Goal: Task Accomplishment & Management: Complete application form

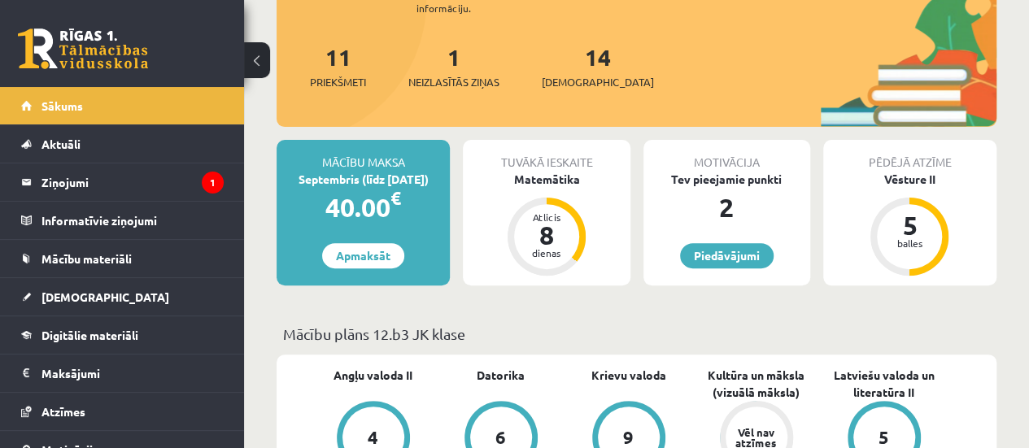
scroll to position [187, 0]
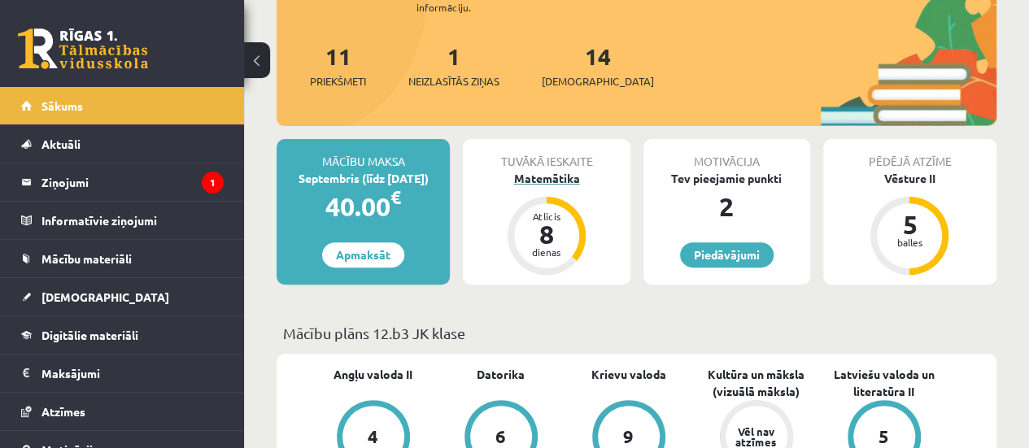
click at [578, 232] on div "Atlicis 8 dienas" at bounding box center [546, 235] width 65 height 65
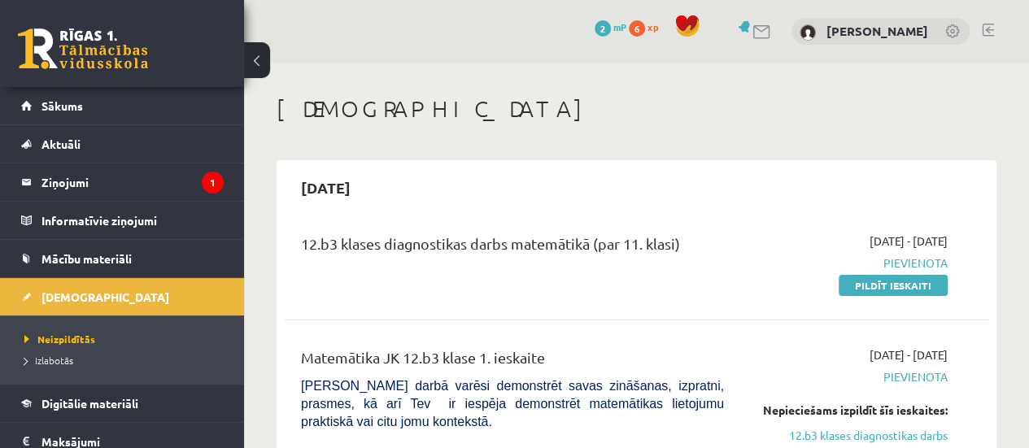
click at [927, 280] on link "Pildīt ieskaiti" at bounding box center [893, 285] width 109 height 21
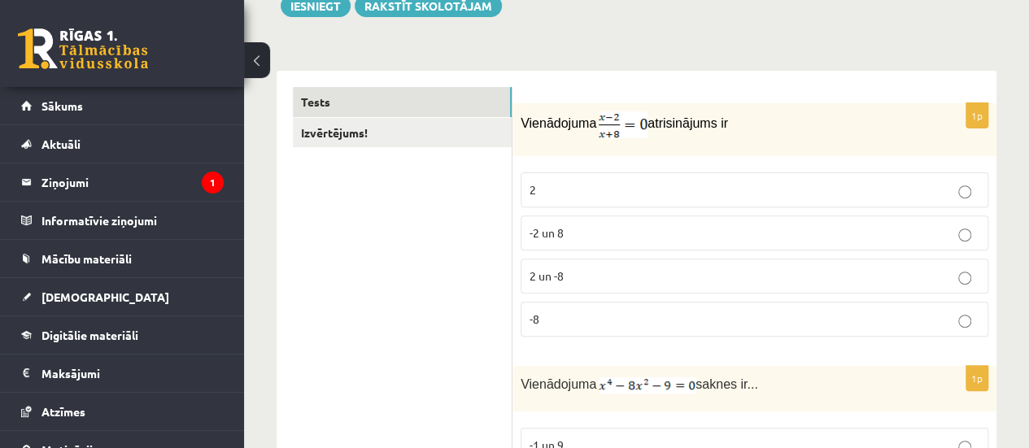
scroll to position [214, 0]
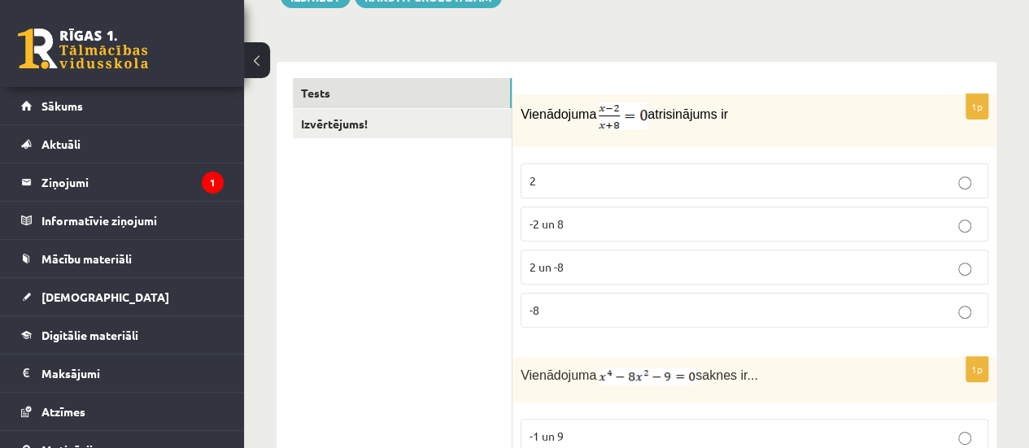
click at [644, 186] on p "2" at bounding box center [755, 181] width 450 height 17
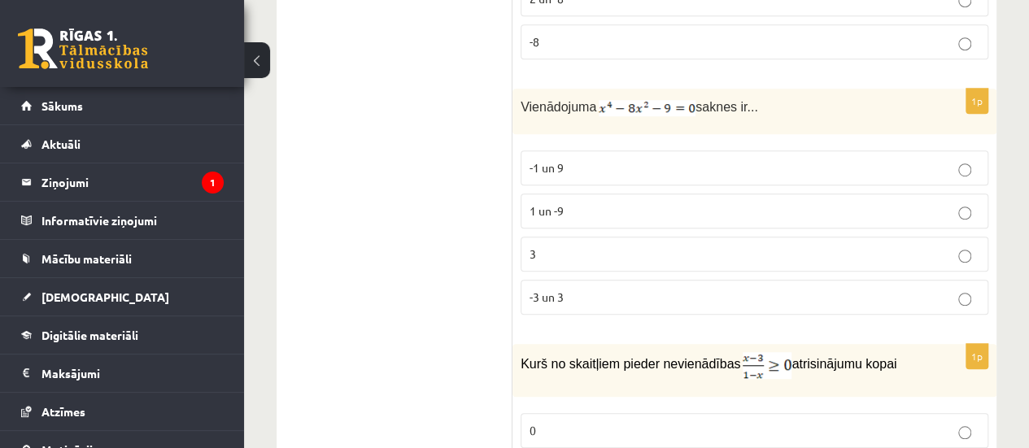
scroll to position [483, 0]
click at [607, 251] on p "3" at bounding box center [755, 253] width 450 height 17
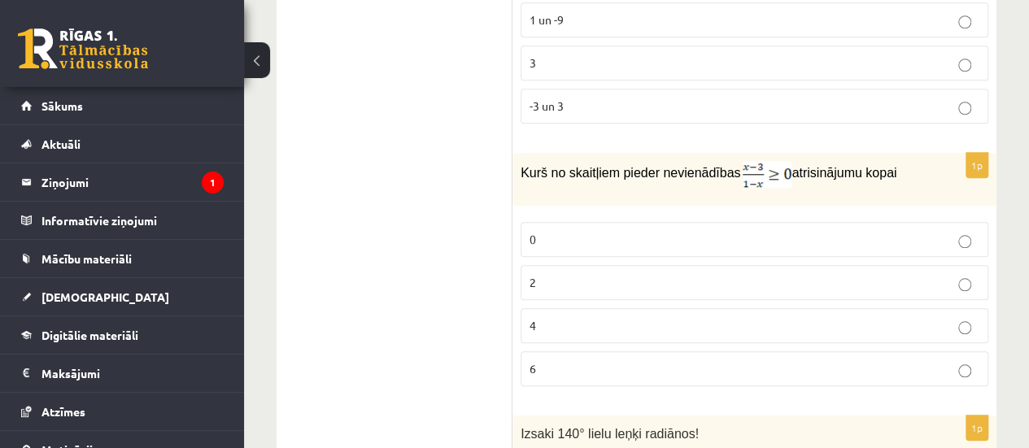
scroll to position [675, 0]
click at [661, 323] on p "4" at bounding box center [755, 325] width 450 height 17
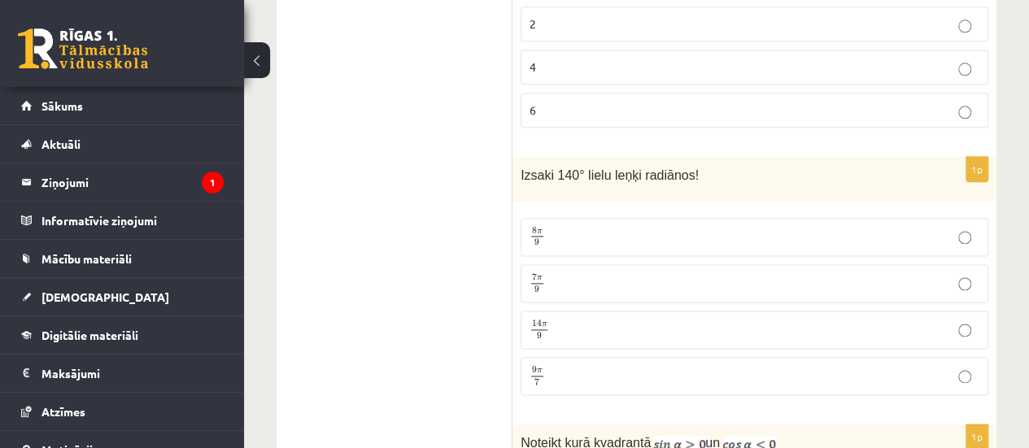
scroll to position [941, 0]
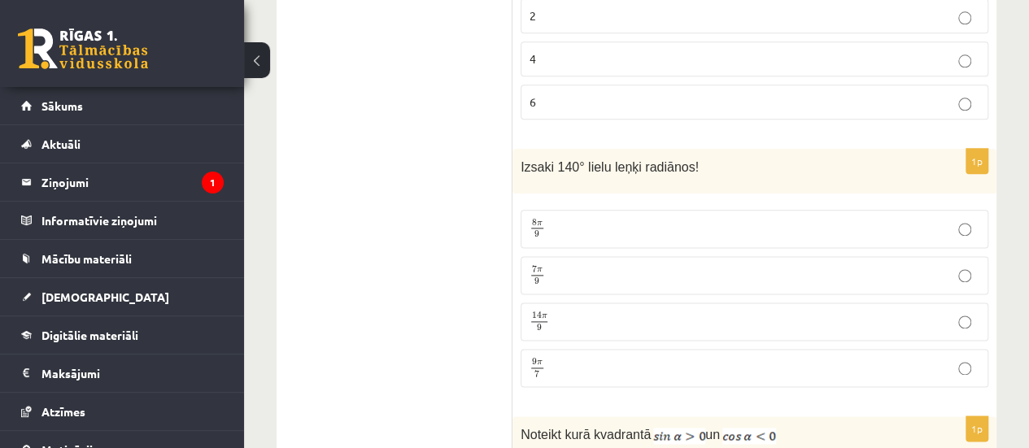
click at [821, 284] on label "7 π 9 7 π 9" at bounding box center [755, 275] width 468 height 38
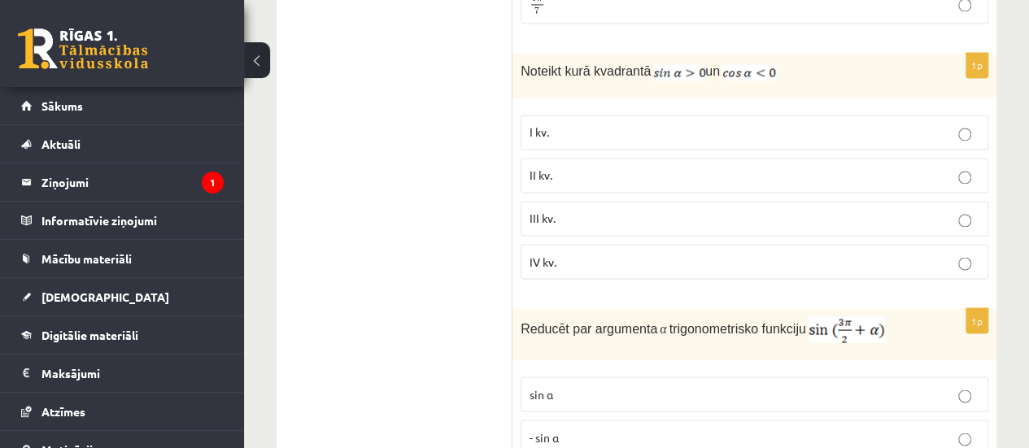
scroll to position [1305, 0]
click at [842, 166] on p "II kv." at bounding box center [755, 174] width 450 height 17
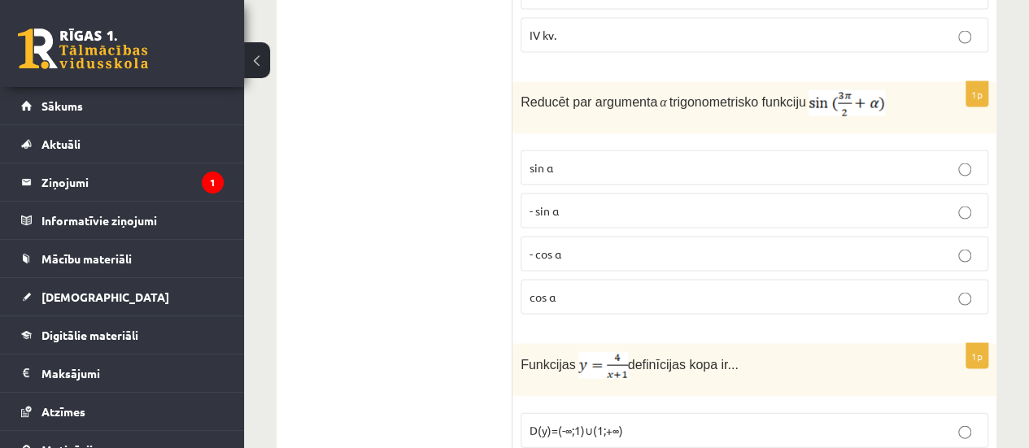
scroll to position [1543, 0]
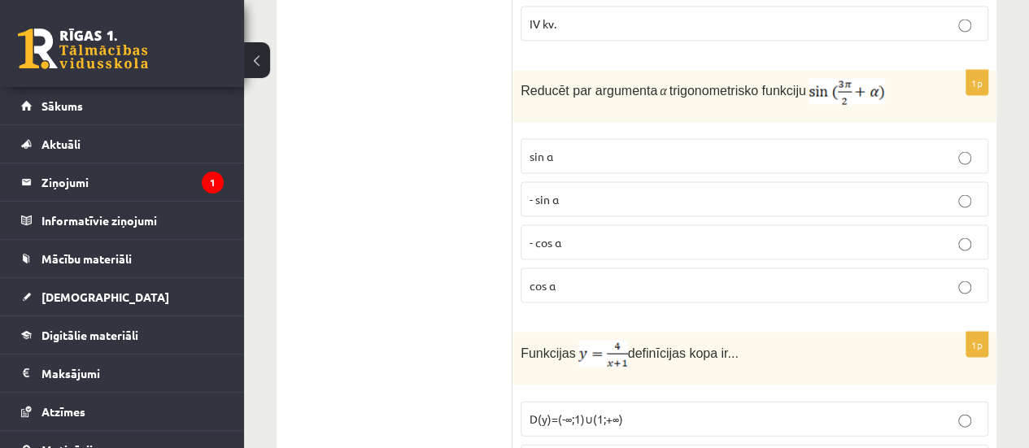
click at [627, 190] on p "- sin ⁡α" at bounding box center [755, 198] width 450 height 17
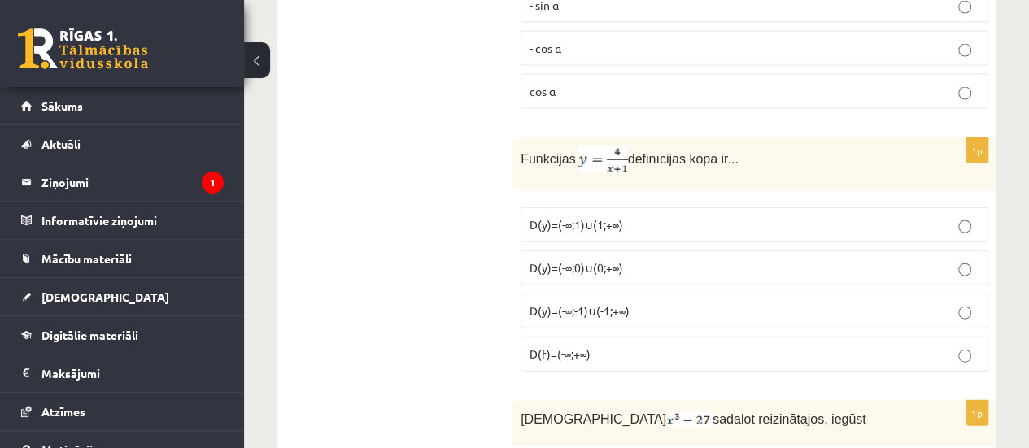
scroll to position [1739, 0]
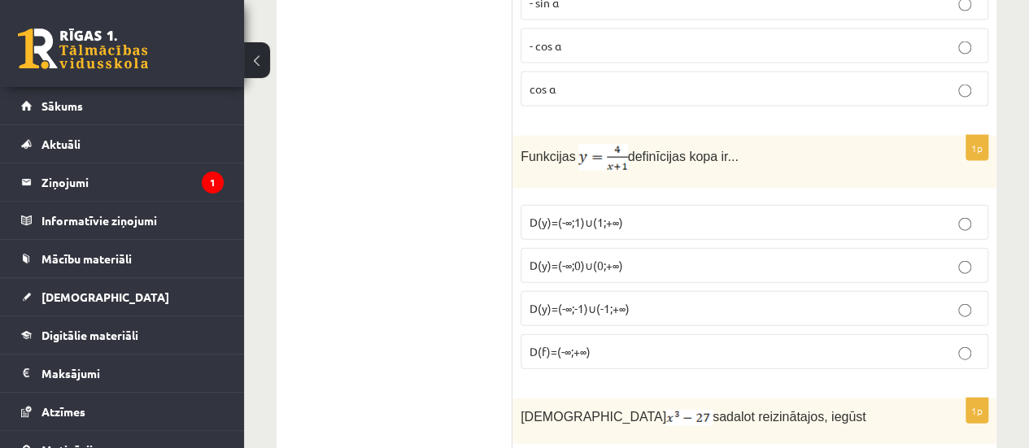
click at [738, 300] on p "D(y)=(-∞;-1)∪(-1;+∞)" at bounding box center [755, 308] width 450 height 17
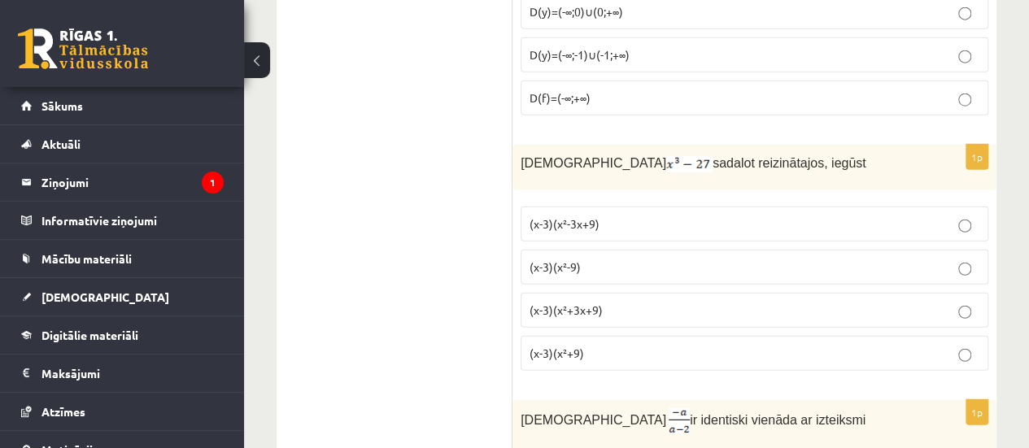
scroll to position [1992, 0]
click at [738, 303] on p "(x-3)(x²+3x+9)" at bounding box center [755, 311] width 450 height 17
drag, startPoint x: 738, startPoint y: 295, endPoint x: 466, endPoint y: 307, distance: 272.0
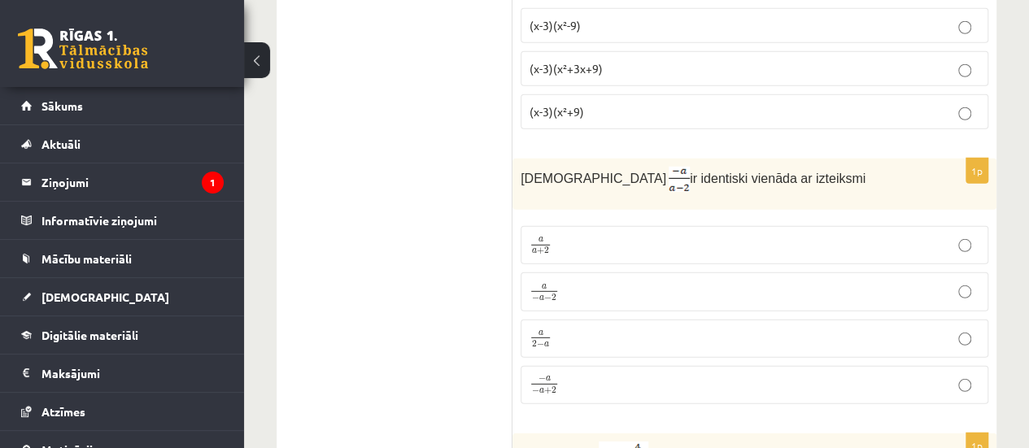
scroll to position [2235, 0]
click at [669, 328] on p "a 2 − a a 2 − a" at bounding box center [755, 338] width 450 height 20
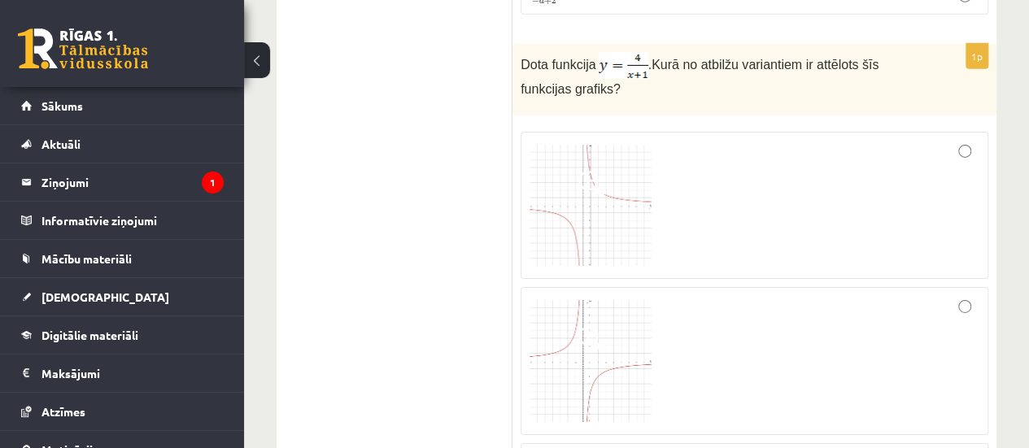
scroll to position [2626, 0]
click at [638, 170] on img at bounding box center [591, 204] width 122 height 122
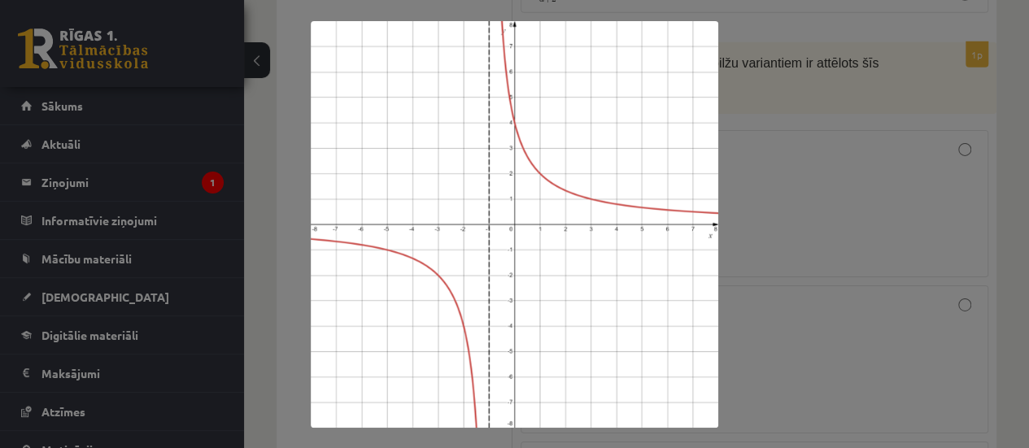
click at [742, 271] on div at bounding box center [514, 224] width 1029 height 448
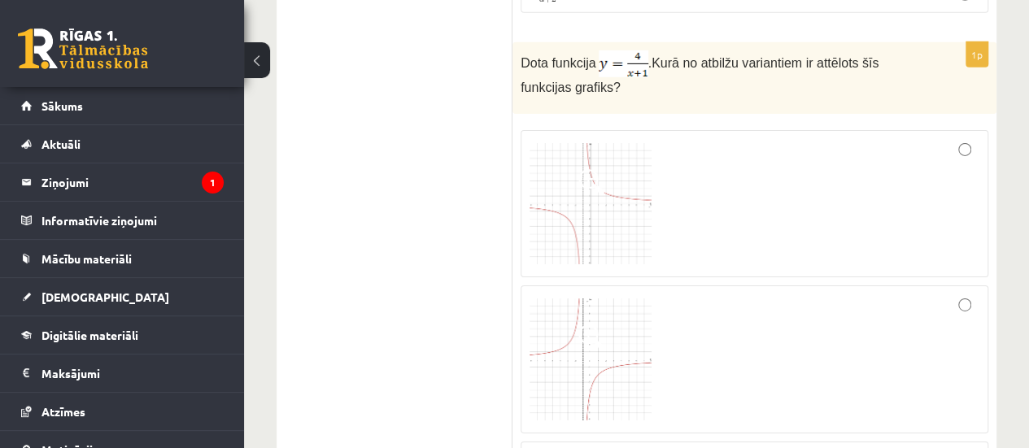
click at [594, 201] on img at bounding box center [591, 204] width 122 height 122
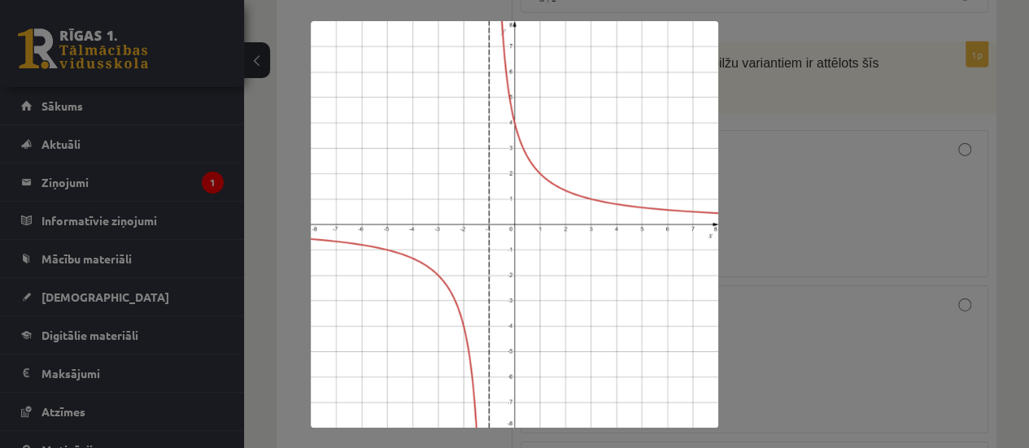
click at [921, 300] on div at bounding box center [514, 224] width 1029 height 448
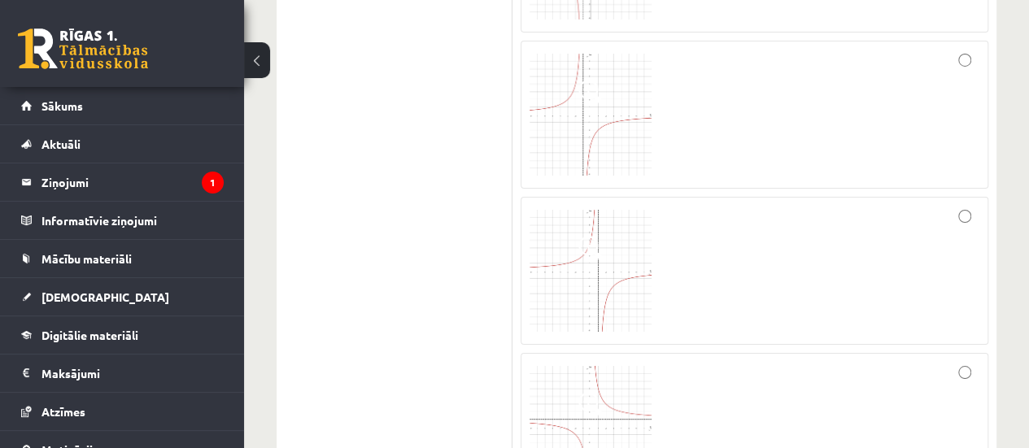
scroll to position [2870, 0]
click at [592, 393] on span at bounding box center [592, 406] width 26 height 26
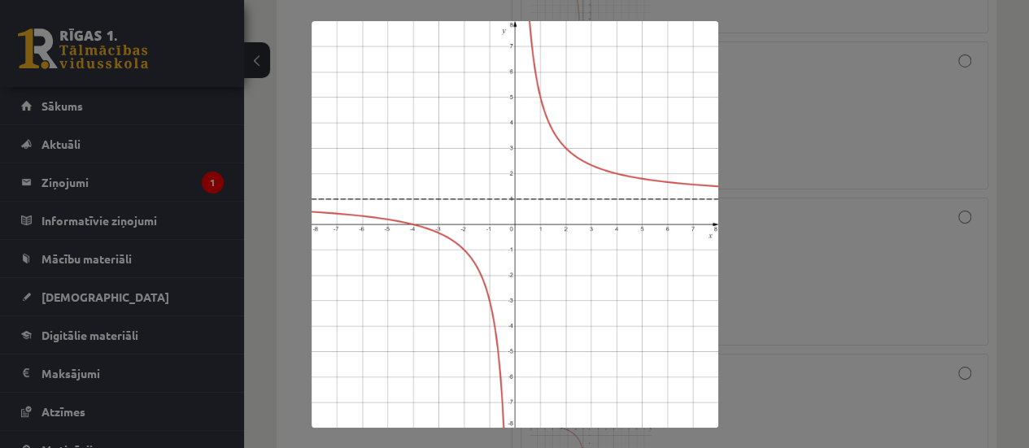
click at [610, 349] on img at bounding box center [515, 224] width 407 height 407
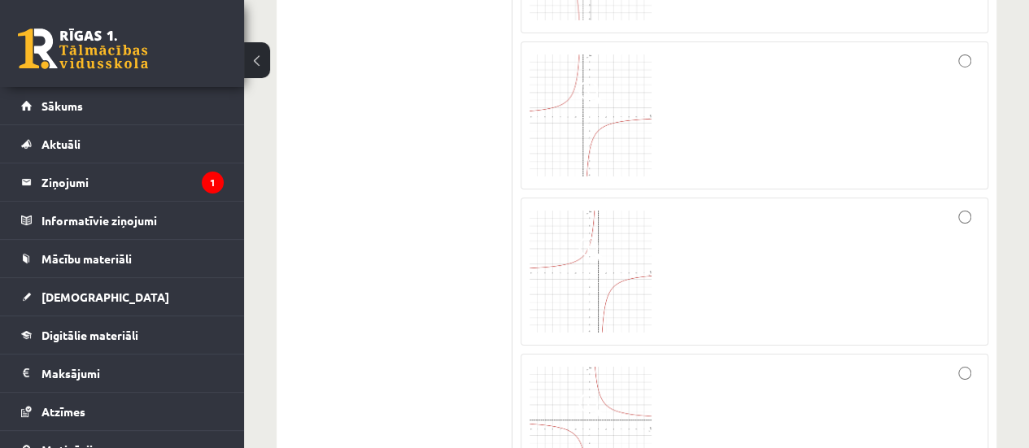
click at [592, 276] on img at bounding box center [591, 272] width 122 height 122
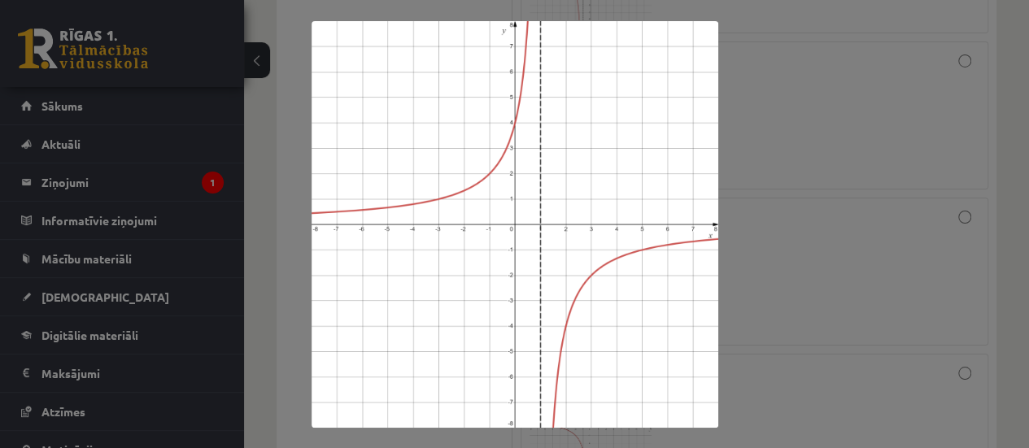
click at [587, 281] on img at bounding box center [515, 224] width 407 height 407
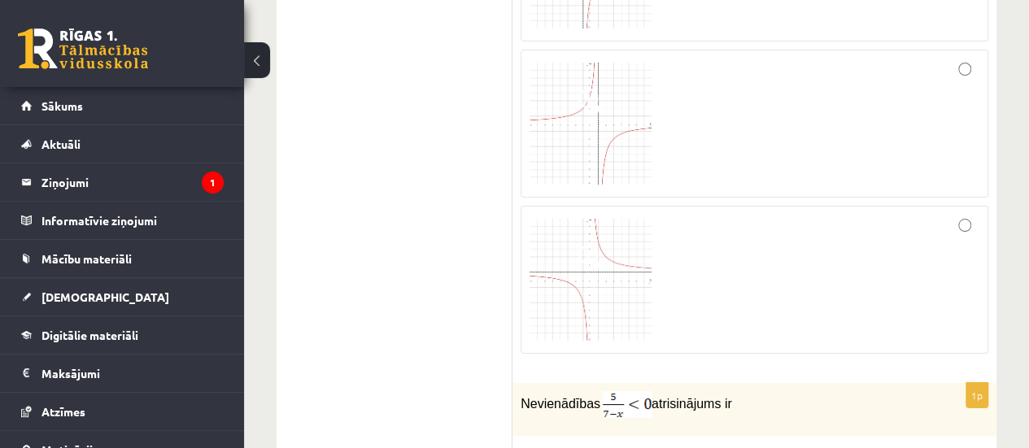
scroll to position [3019, 0]
click at [596, 304] on img at bounding box center [591, 279] width 122 height 122
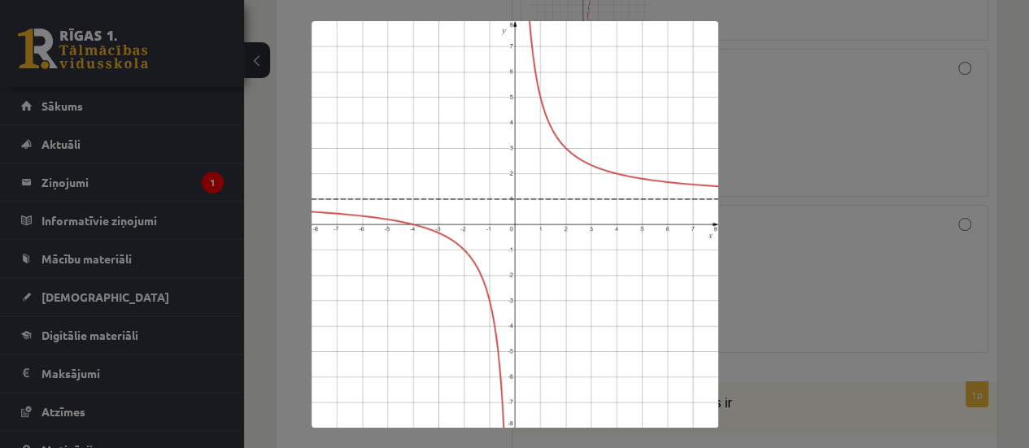
click at [596, 306] on img at bounding box center [515, 224] width 407 height 407
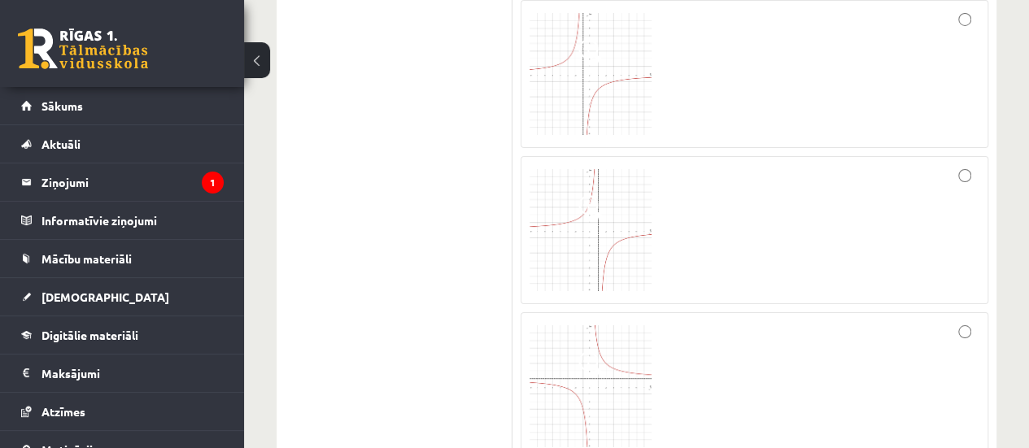
scroll to position [2911, 0]
click at [602, 196] on span at bounding box center [592, 209] width 26 height 26
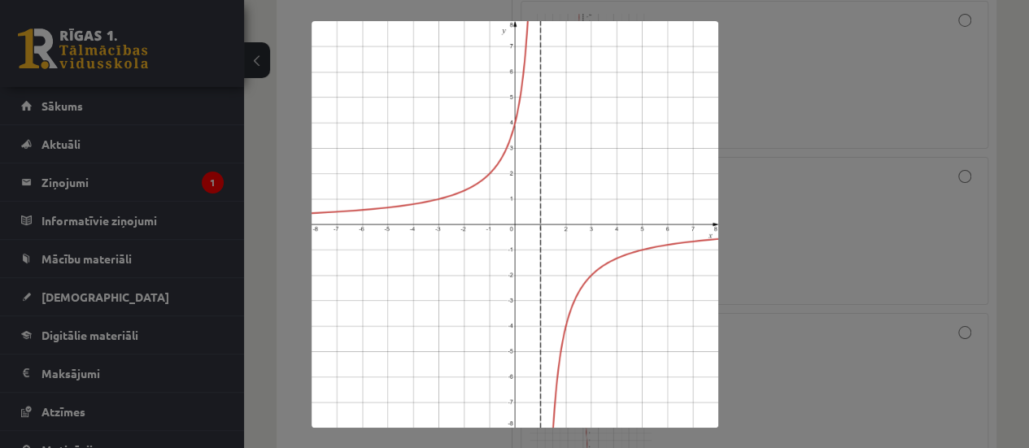
click at [642, 318] on img at bounding box center [515, 224] width 407 height 407
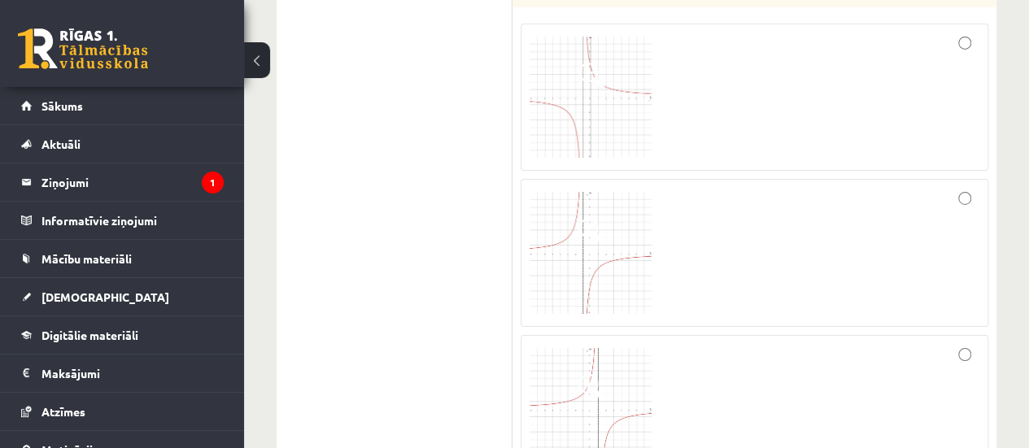
scroll to position [2732, 0]
click at [600, 220] on span at bounding box center [592, 232] width 26 height 26
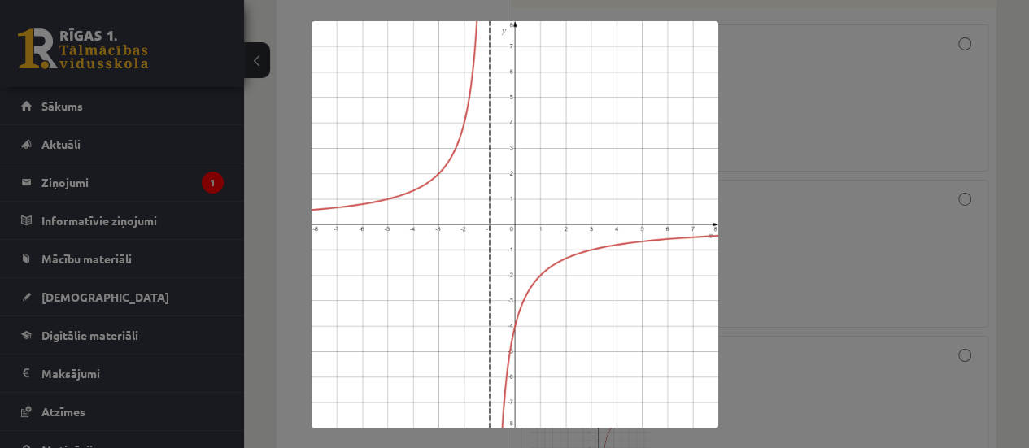
click at [657, 324] on img at bounding box center [515, 224] width 407 height 407
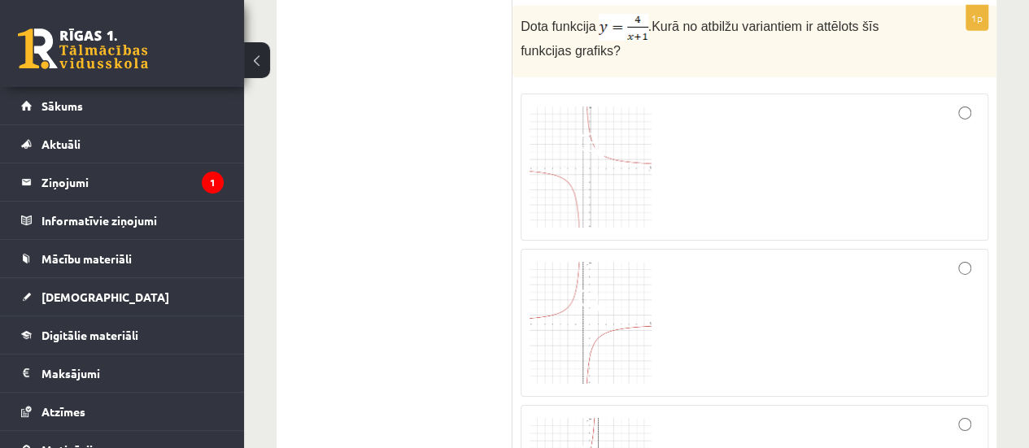
scroll to position [2658, 0]
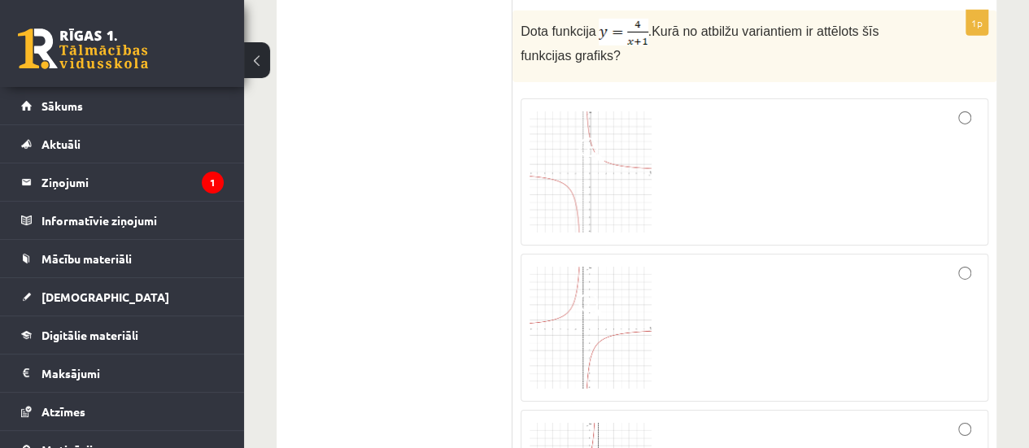
click at [574, 173] on img at bounding box center [591, 172] width 122 height 122
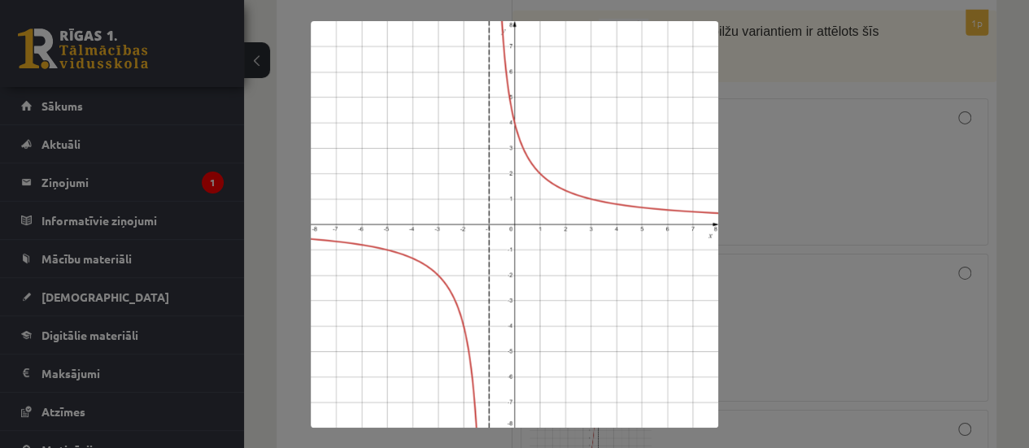
scroll to position [2658, 0]
click at [662, 284] on img at bounding box center [515, 224] width 408 height 407
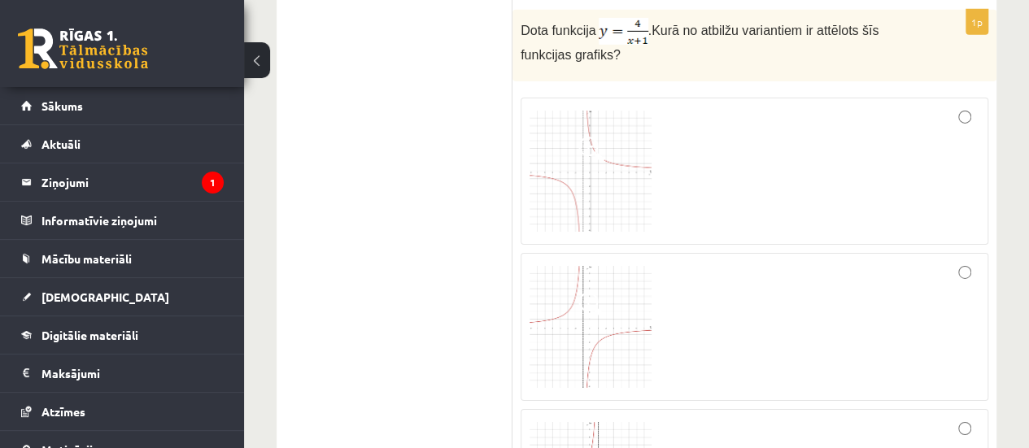
click at [628, 312] on img at bounding box center [591, 327] width 122 height 122
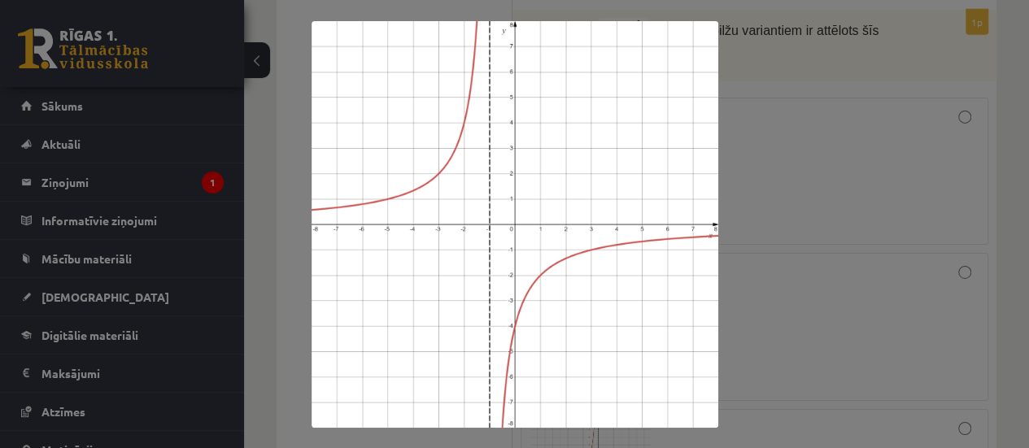
click at [624, 306] on img at bounding box center [515, 224] width 407 height 407
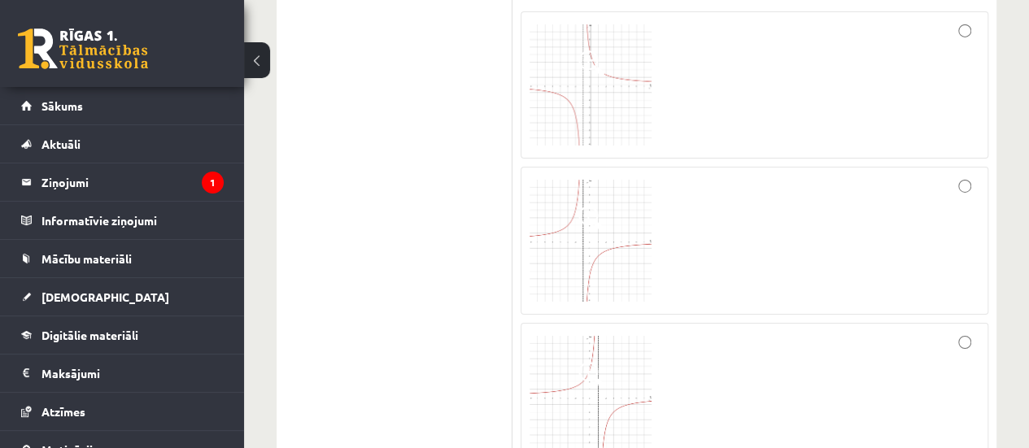
scroll to position [2602, 0]
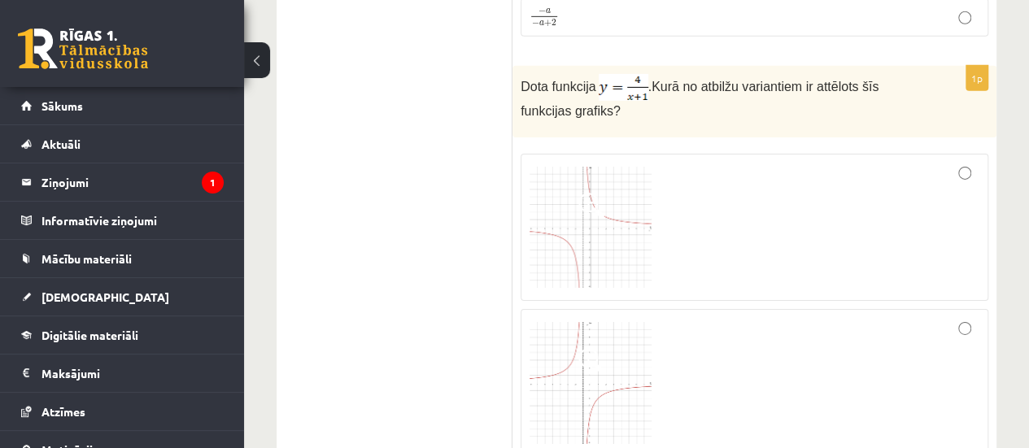
click at [863, 198] on div at bounding box center [755, 228] width 450 height 130
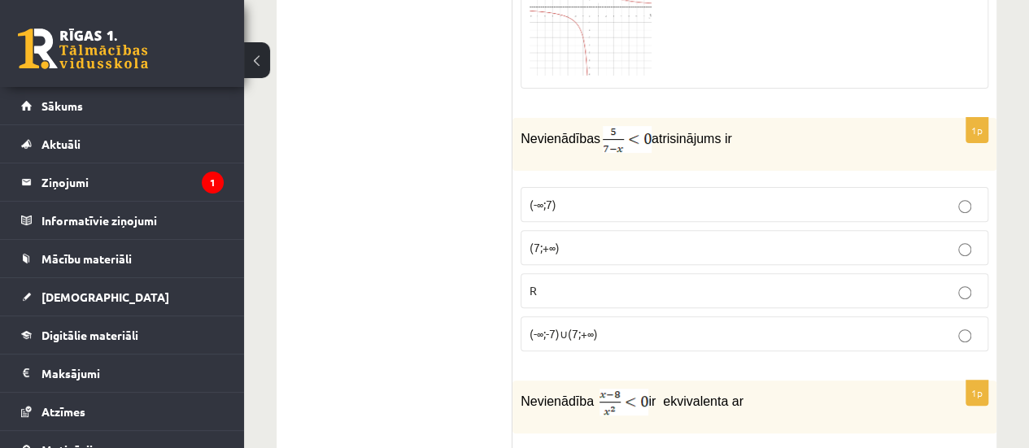
scroll to position [3288, 0]
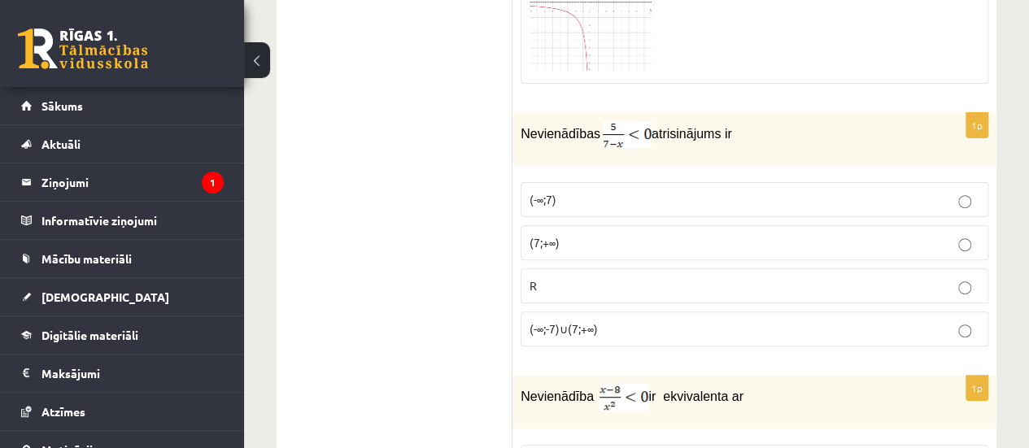
click at [871, 277] on p "R" at bounding box center [755, 285] width 450 height 17
click at [851, 234] on p "(7;+∞)" at bounding box center [755, 242] width 450 height 17
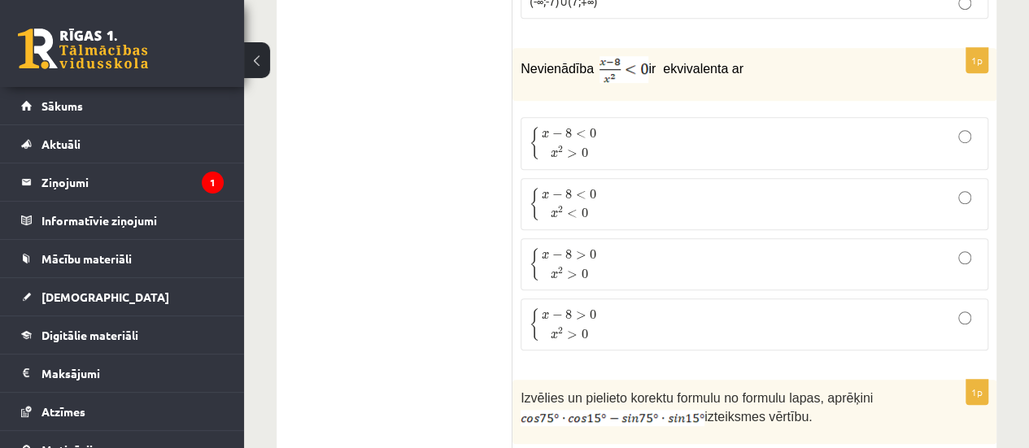
scroll to position [3615, 0]
click at [685, 133] on label "{ x − 8 < 0 x 2 > 0 { x − 8 < 0 x 2 > 0" at bounding box center [755, 144] width 468 height 52
click at [628, 188] on p "{ x − 8 < 0 x 2 < 0 { x − 8 < 0 x 2 < 0" at bounding box center [755, 205] width 450 height 34
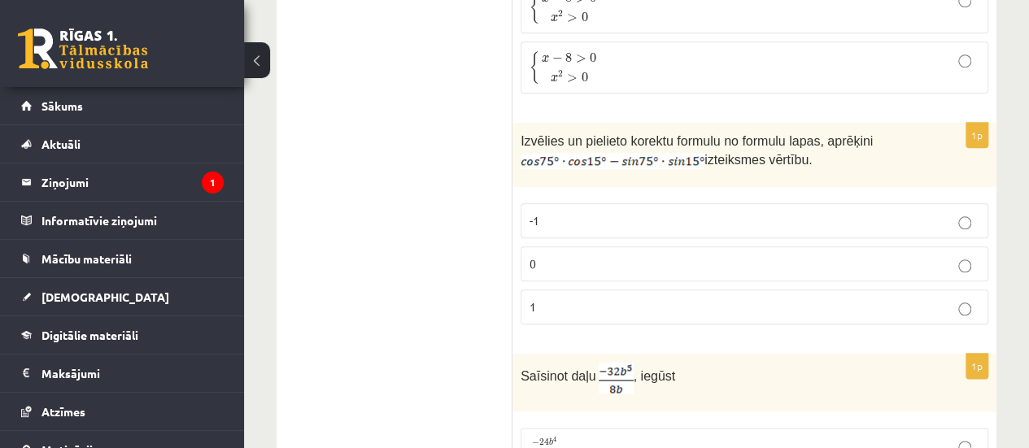
scroll to position [3899, 0]
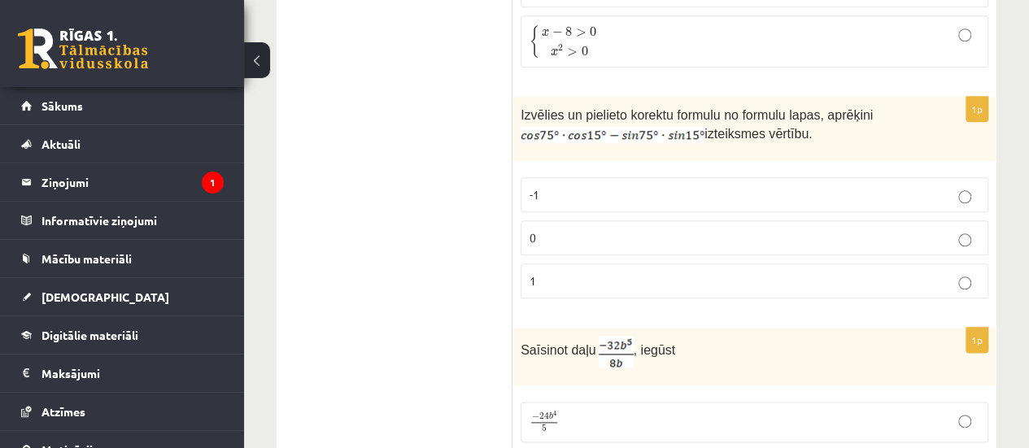
click at [753, 186] on p "-1" at bounding box center [755, 194] width 450 height 17
click at [799, 229] on p "0" at bounding box center [755, 237] width 450 height 17
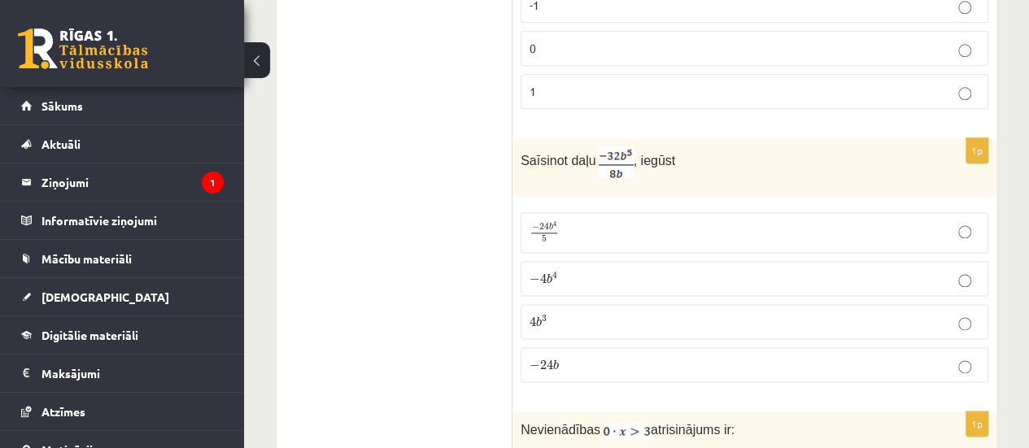
scroll to position [4090, 0]
click at [695, 220] on p "− 24 b 4 5 − 24 b 4 5" at bounding box center [755, 231] width 450 height 23
click at [713, 269] on p "− 4 b 4 − 4 b 4" at bounding box center [755, 277] width 450 height 17
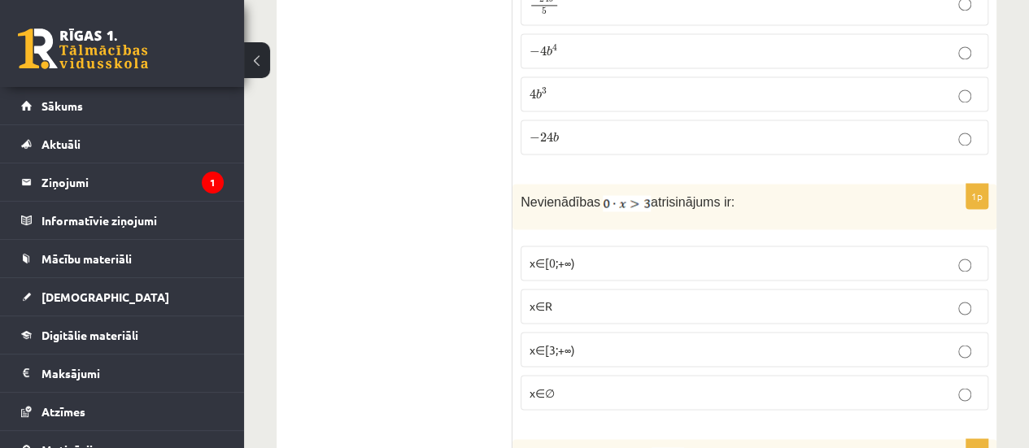
scroll to position [4318, 0]
click at [657, 296] on p "x∈R" at bounding box center [755, 304] width 450 height 17
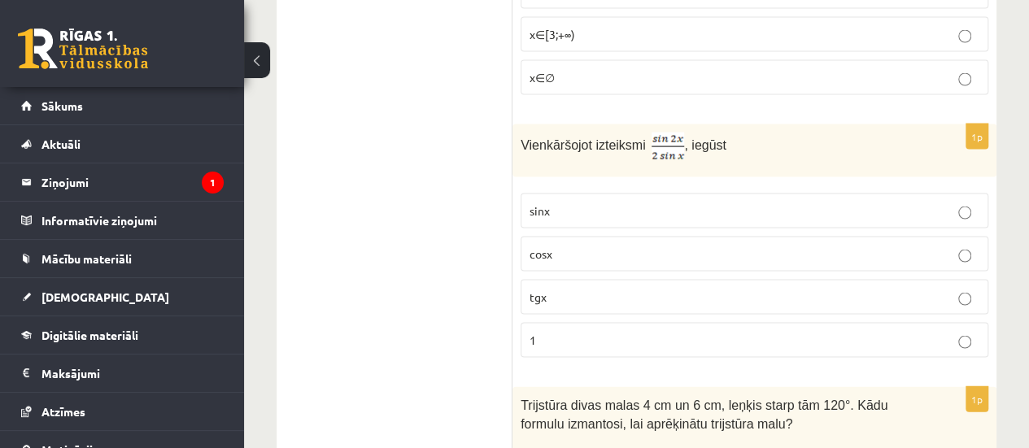
scroll to position [4632, 0]
click at [723, 236] on label "cosx" at bounding box center [755, 253] width 468 height 35
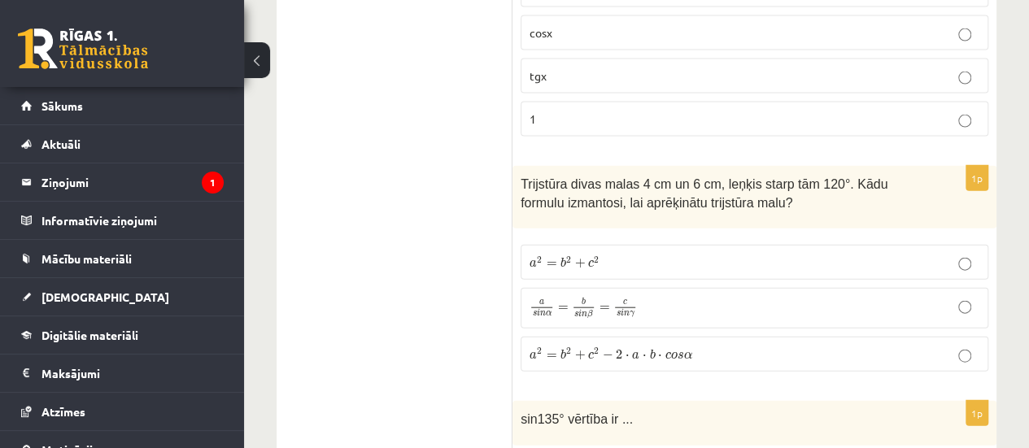
scroll to position [4854, 0]
click at [570, 347] on span "b 2" at bounding box center [566, 352] width 11 height 11
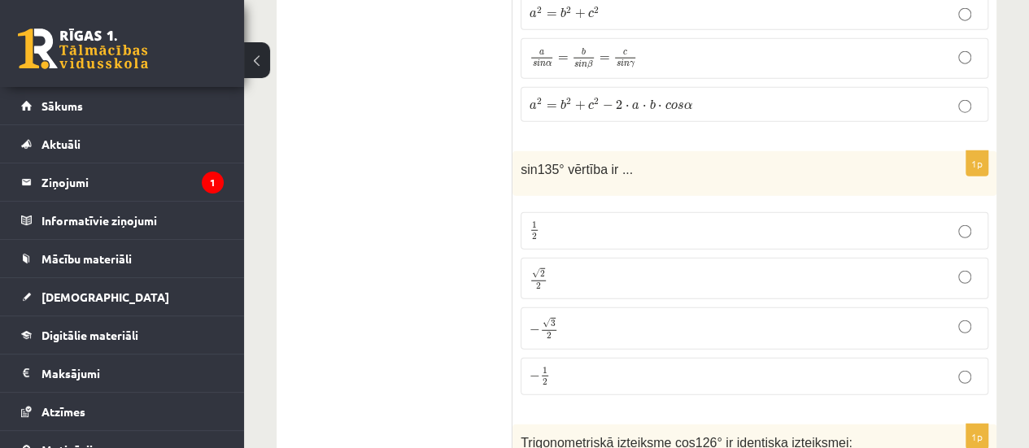
scroll to position [5104, 0]
click at [686, 365] on p "− 1 2 − 1 2" at bounding box center [755, 375] width 450 height 20
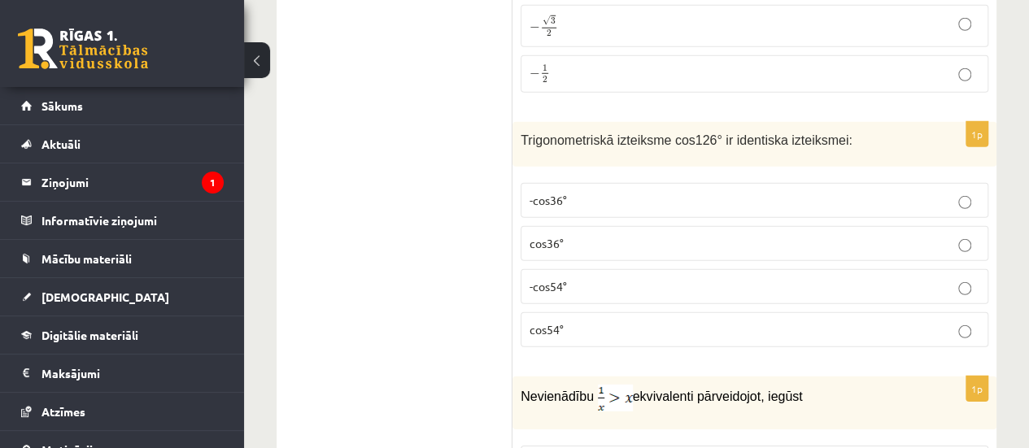
scroll to position [5409, 0]
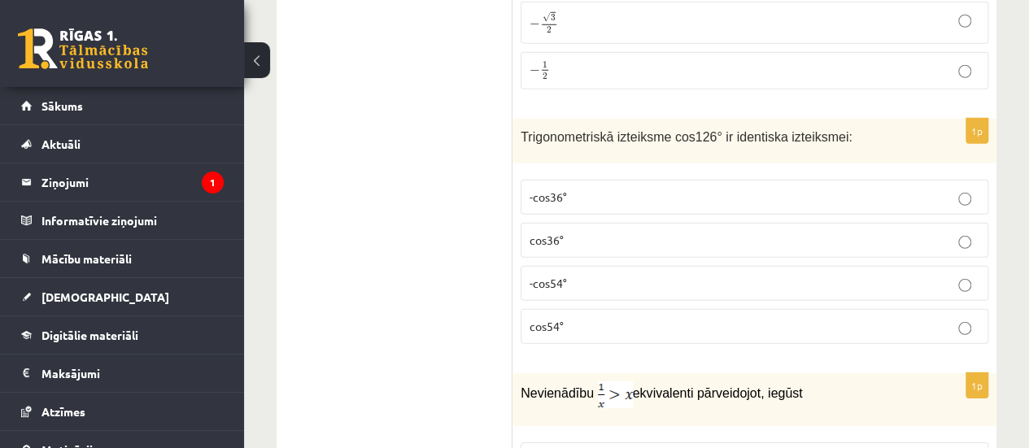
click at [616, 223] on label "cos36°" at bounding box center [755, 240] width 468 height 35
click at [635, 318] on p "cos54°" at bounding box center [755, 326] width 450 height 17
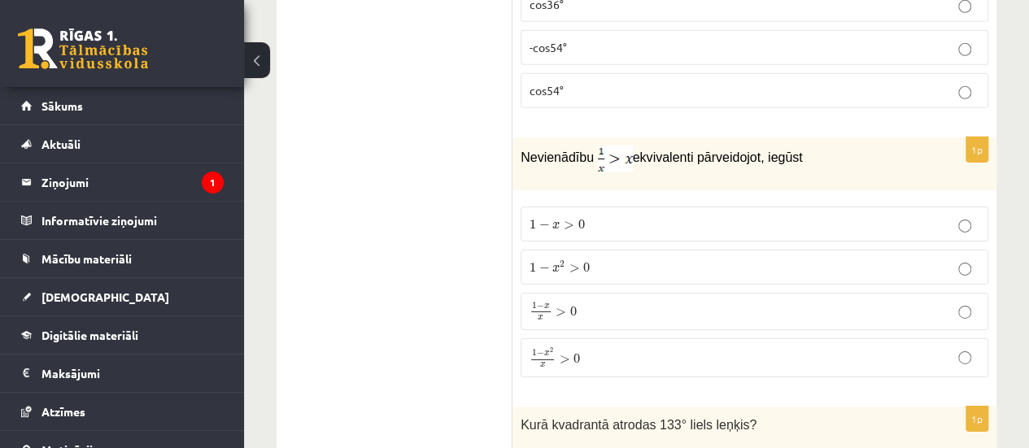
scroll to position [5645, 0]
drag, startPoint x: 775, startPoint y: 281, endPoint x: 786, endPoint y: 275, distance: 12.7
click at [786, 292] on label "1 − x x > 0 1 − x x > 0" at bounding box center [755, 310] width 468 height 37
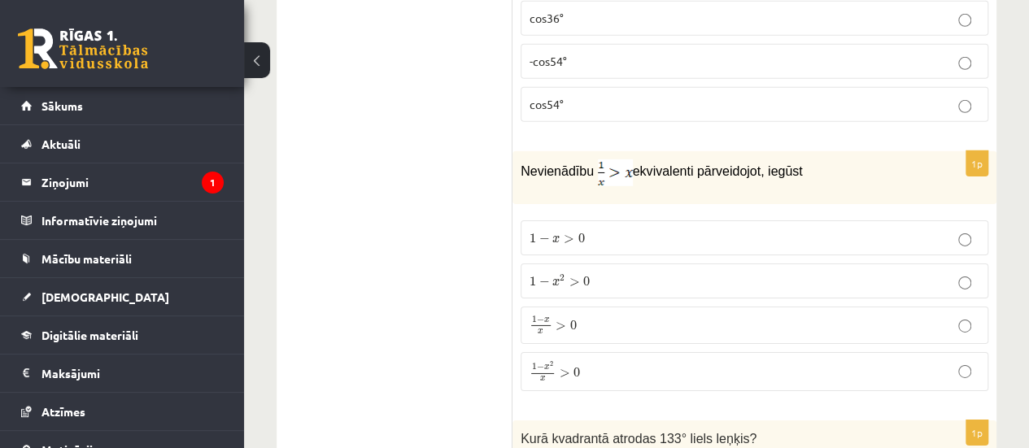
scroll to position [5895, 0]
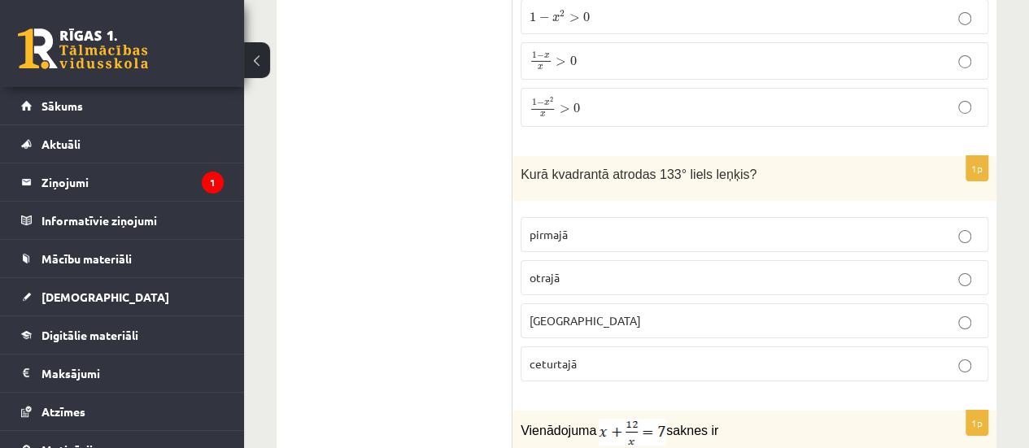
click at [742, 226] on p "pirmajā" at bounding box center [755, 234] width 450 height 17
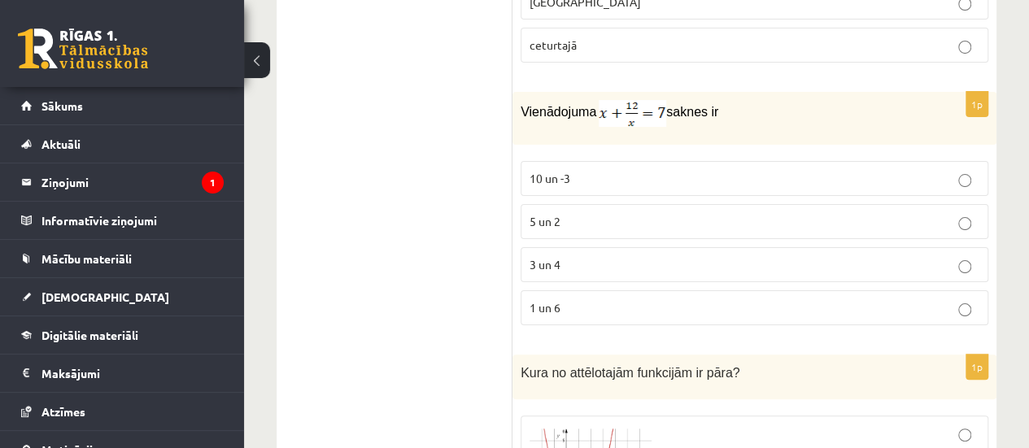
scroll to position [6213, 0]
click at [716, 291] on label "1 un 6" at bounding box center [755, 308] width 468 height 35
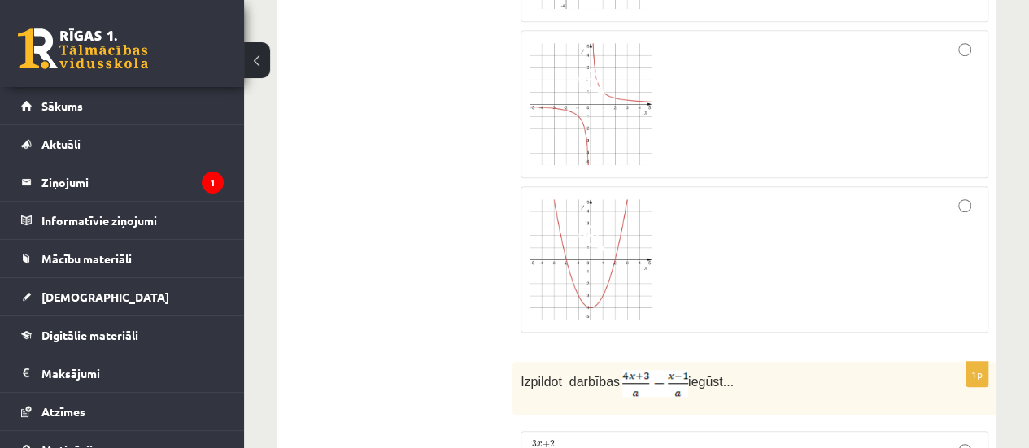
scroll to position [6755, 0]
click at [587, 220] on img at bounding box center [591, 260] width 122 height 120
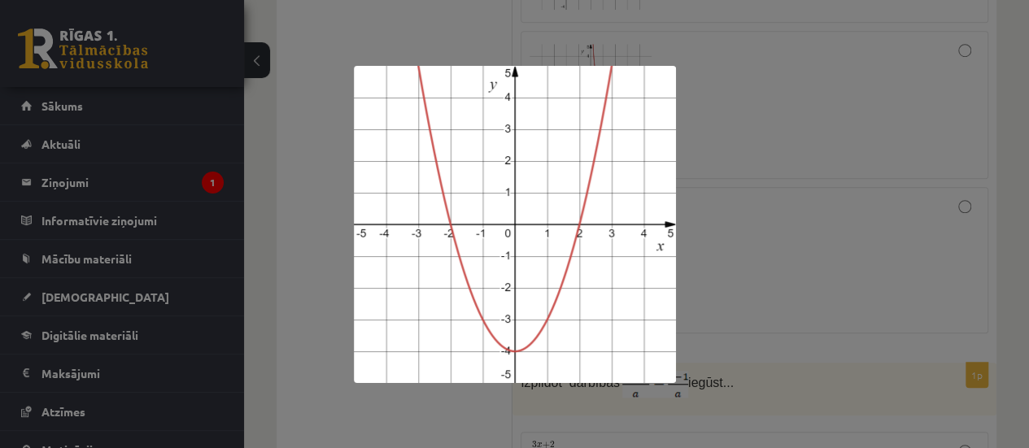
click at [735, 219] on div at bounding box center [514, 224] width 1029 height 448
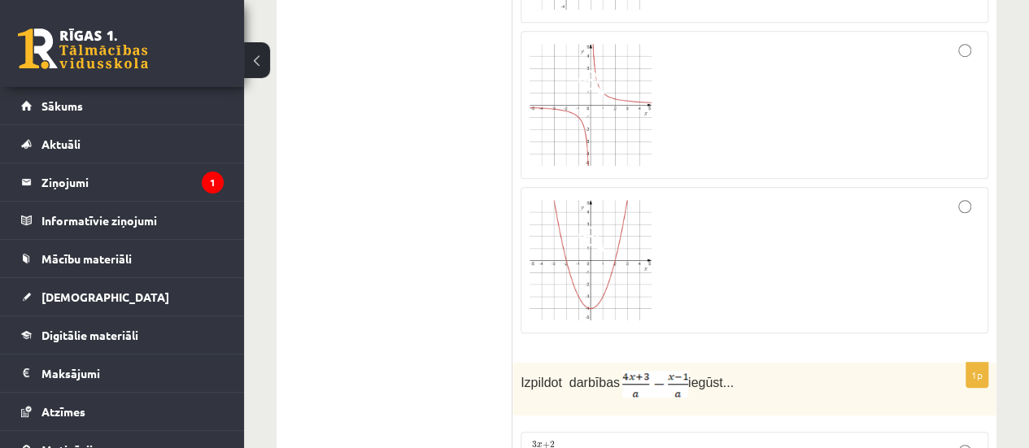
click at [735, 219] on div at bounding box center [755, 260] width 450 height 129
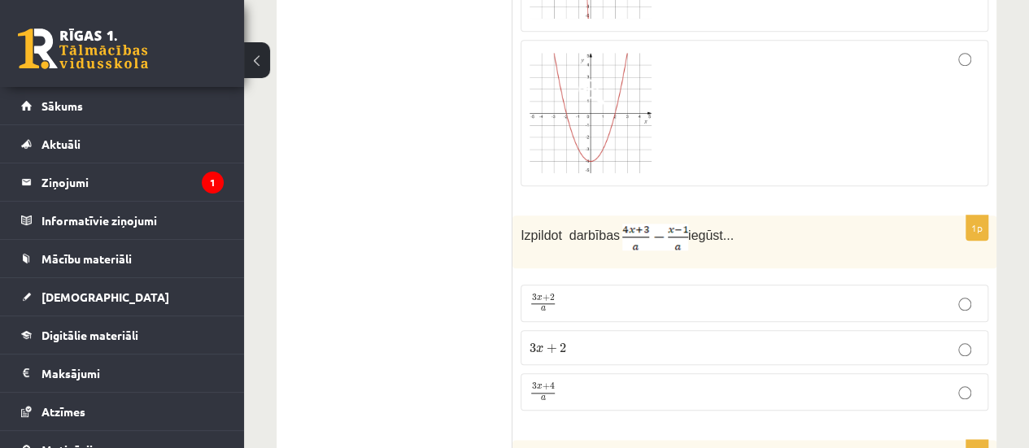
scroll to position [6903, 0]
click at [776, 382] on p "3 x + 4 a 3 x + 4 a" at bounding box center [755, 392] width 450 height 20
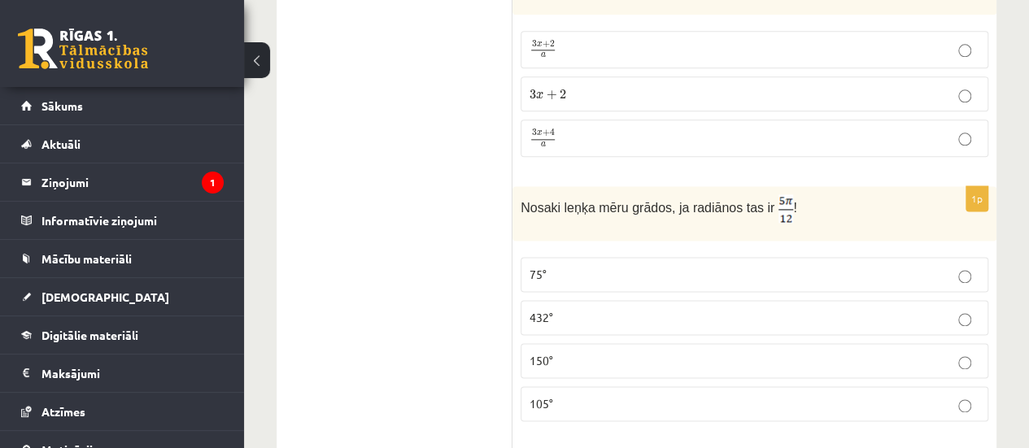
scroll to position [7156, 0]
click at [728, 308] on p "432°" at bounding box center [755, 316] width 450 height 17
click at [749, 395] on p "105°" at bounding box center [755, 403] width 450 height 17
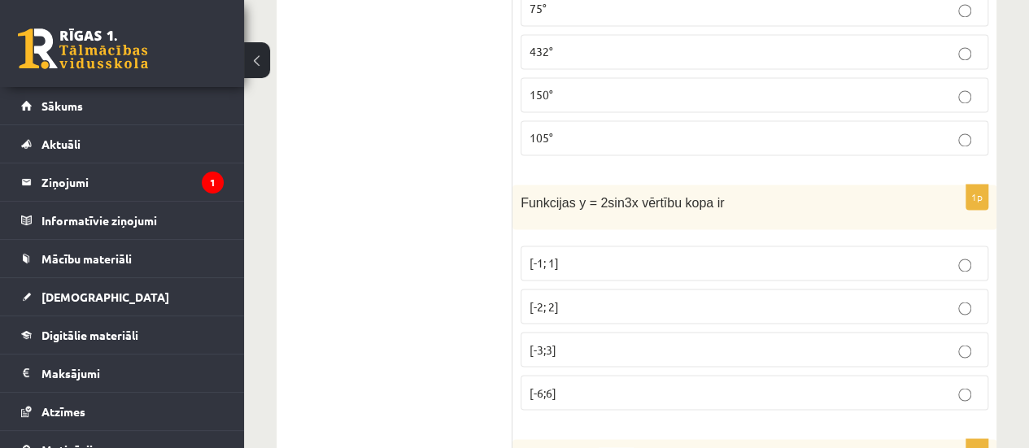
scroll to position [7423, 0]
click at [696, 297] on p "[-2; 2]" at bounding box center [755, 305] width 450 height 17
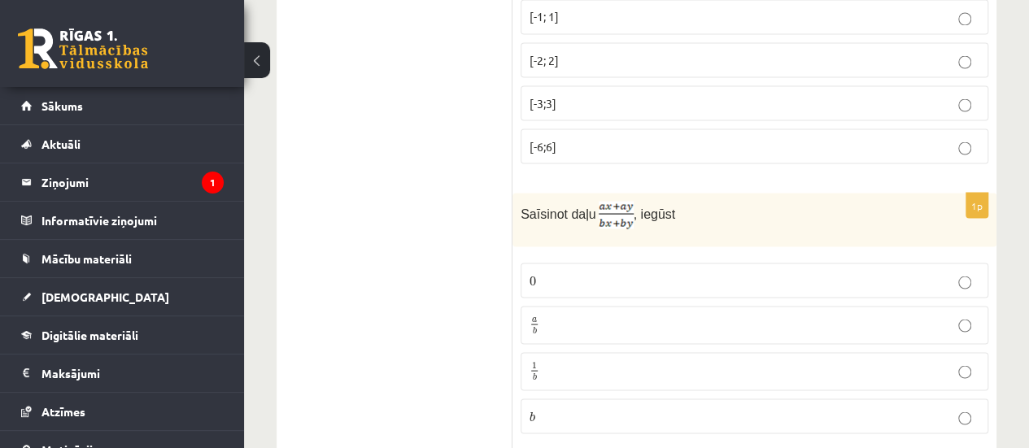
scroll to position [7692, 0]
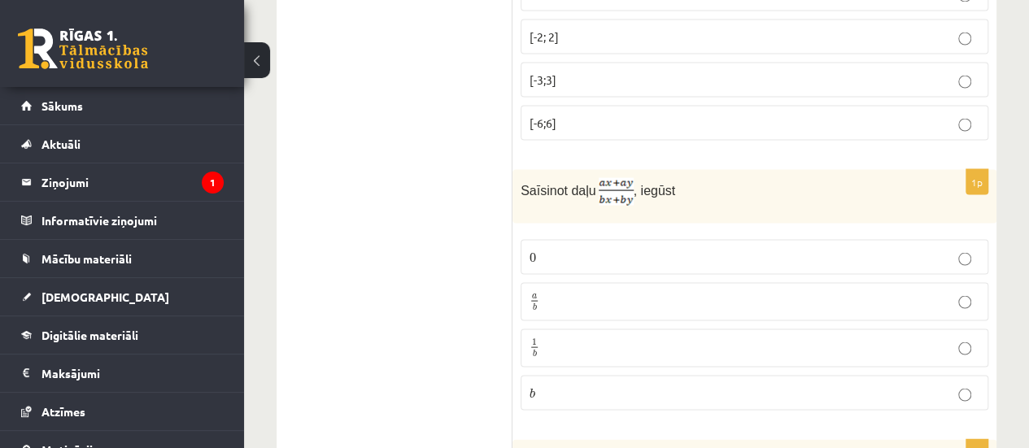
click at [683, 291] on p "a b a b" at bounding box center [755, 301] width 450 height 20
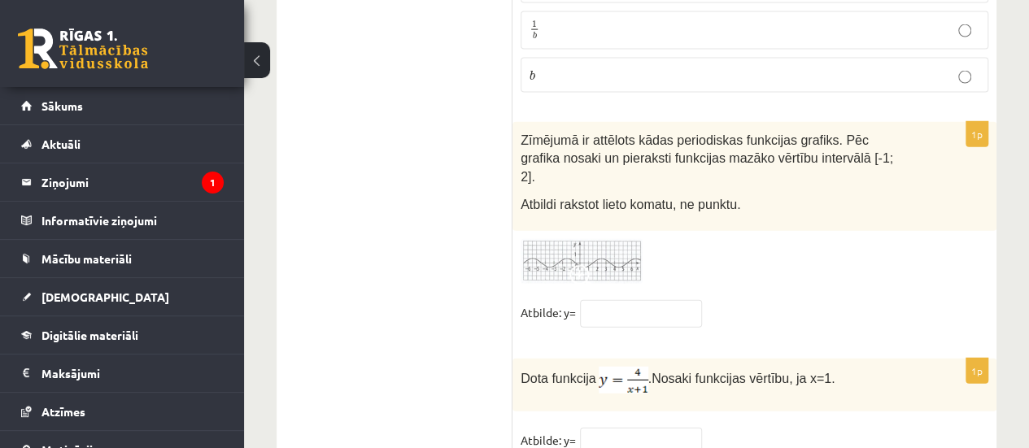
scroll to position [8008, 0]
click at [583, 240] on img at bounding box center [582, 262] width 122 height 45
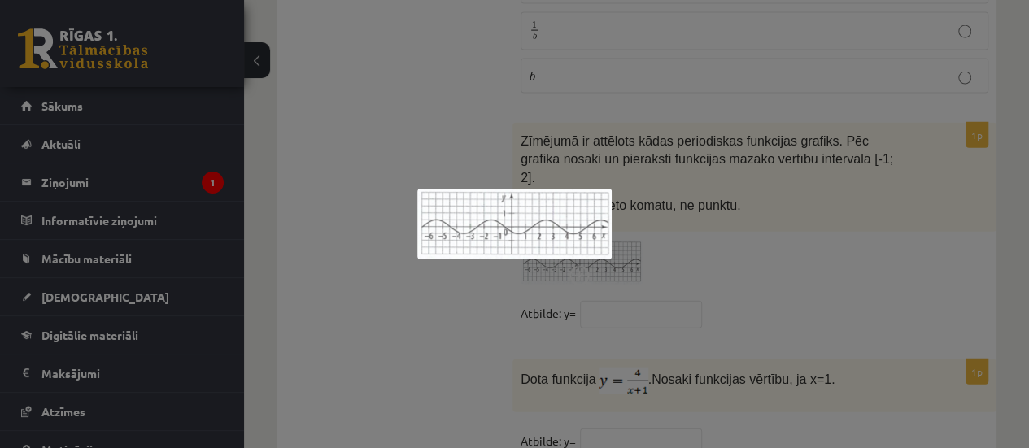
click at [553, 214] on img at bounding box center [514, 224] width 194 height 71
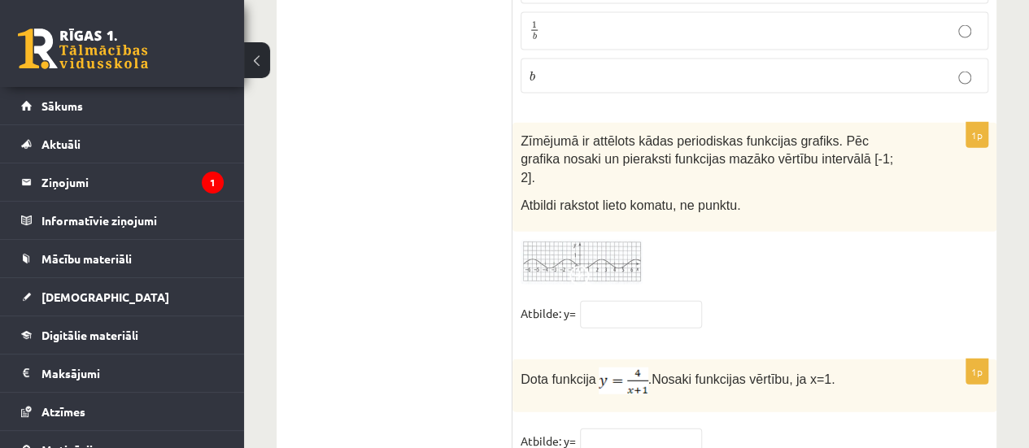
click at [566, 240] on img at bounding box center [582, 262] width 122 height 45
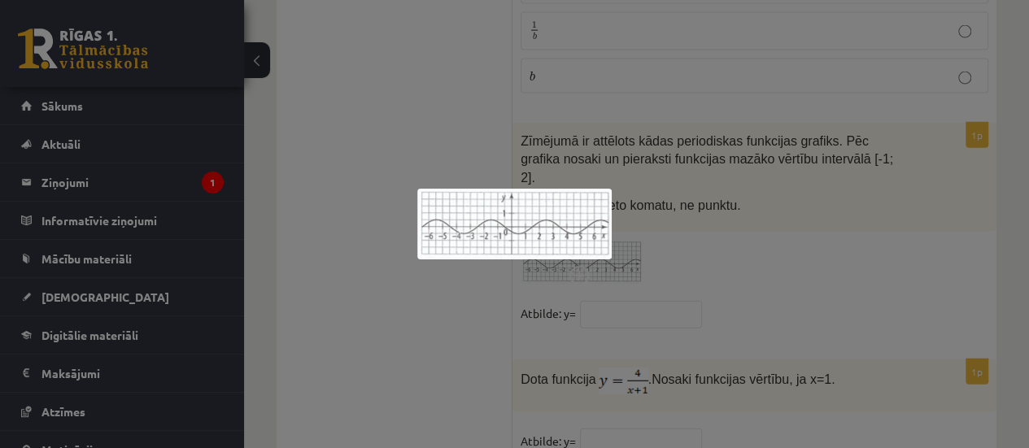
click at [802, 237] on div at bounding box center [514, 224] width 1029 height 448
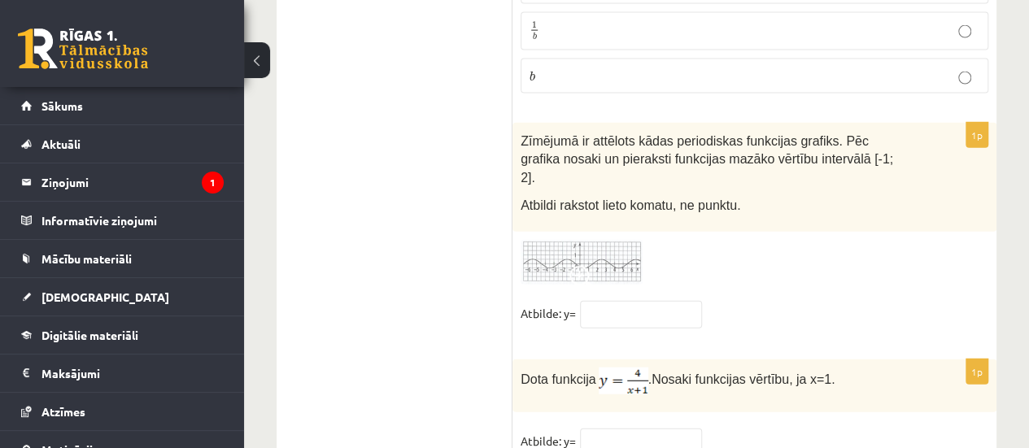
click at [618, 240] on img at bounding box center [582, 262] width 122 height 45
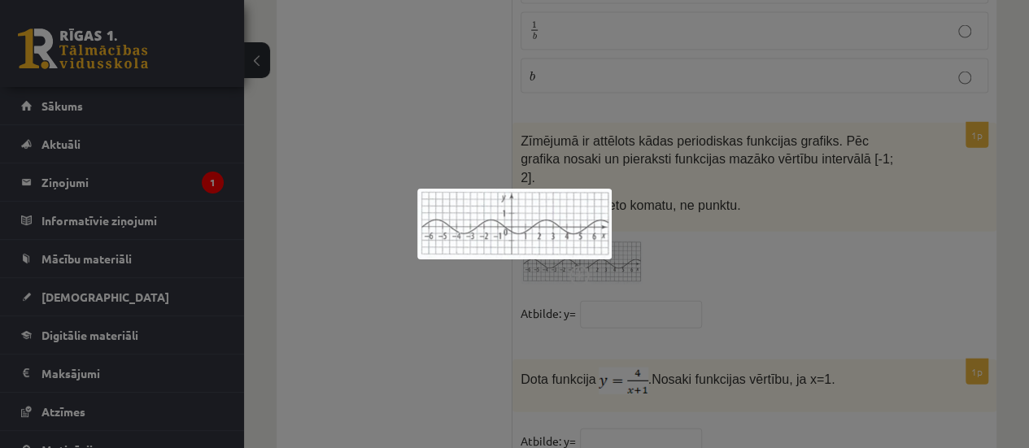
click at [740, 202] on div at bounding box center [514, 224] width 1029 height 448
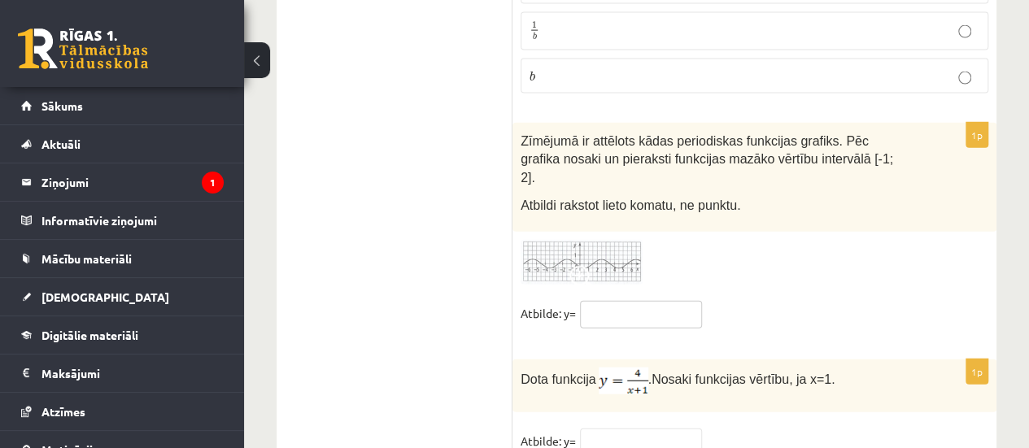
click at [625, 301] on input "text" at bounding box center [641, 315] width 122 height 28
type input "*"
click at [591, 154] on div "1p Zīmējumā ir attēlots kādas periodiskas funkcijas grafiks. Pēc grafika nosaki…" at bounding box center [755, 233] width 484 height 221
click at [597, 240] on img at bounding box center [582, 262] width 122 height 45
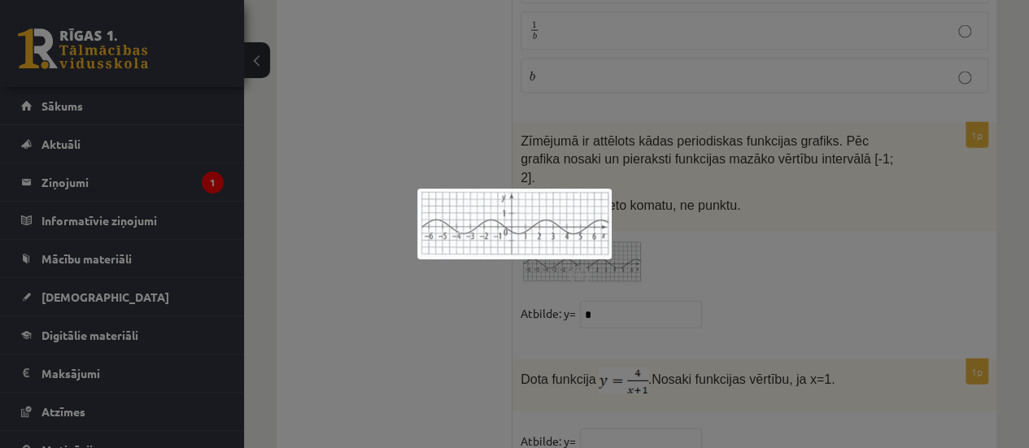
click at [849, 153] on div at bounding box center [514, 224] width 1029 height 448
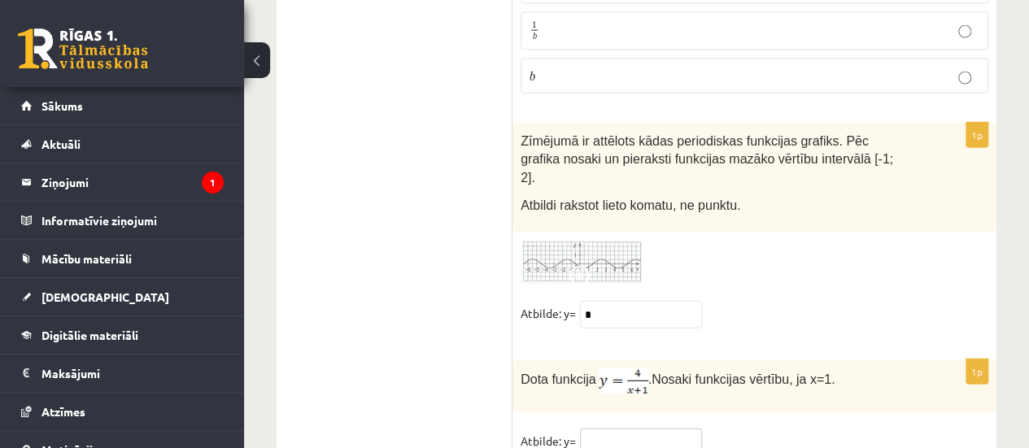
click at [650, 429] on input "text" at bounding box center [641, 443] width 122 height 28
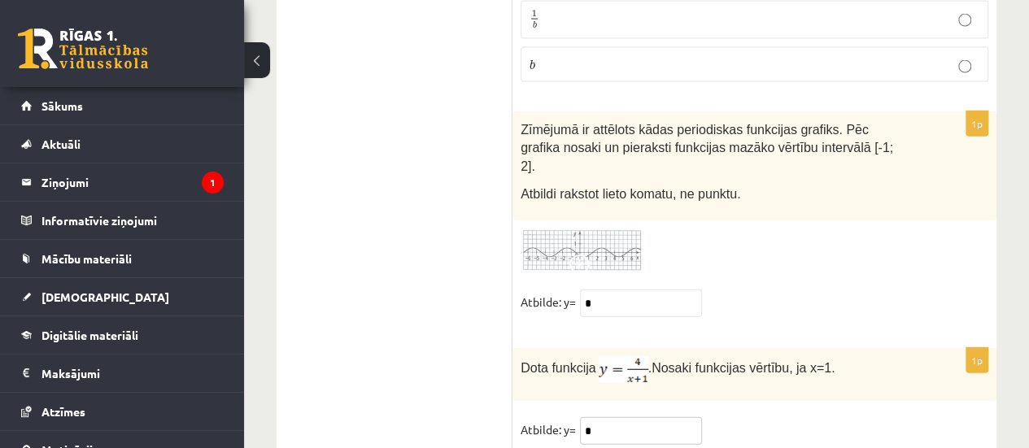
scroll to position [8006, 0]
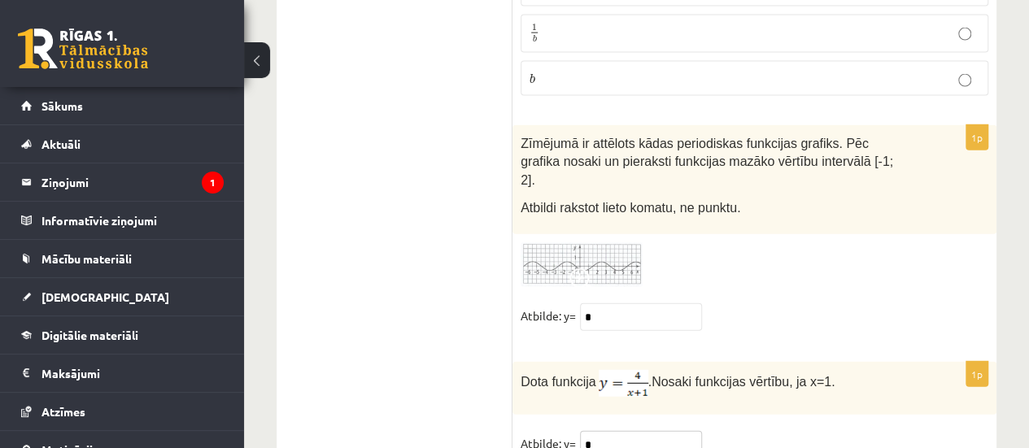
type input "*"
click at [608, 262] on div "1p Zīmējumā ir attēlots kādas periodiskas funkcijas grafiks. Pēc grafika nosaki…" at bounding box center [755, 235] width 484 height 221
click at [641, 304] on input "*" at bounding box center [641, 318] width 122 height 28
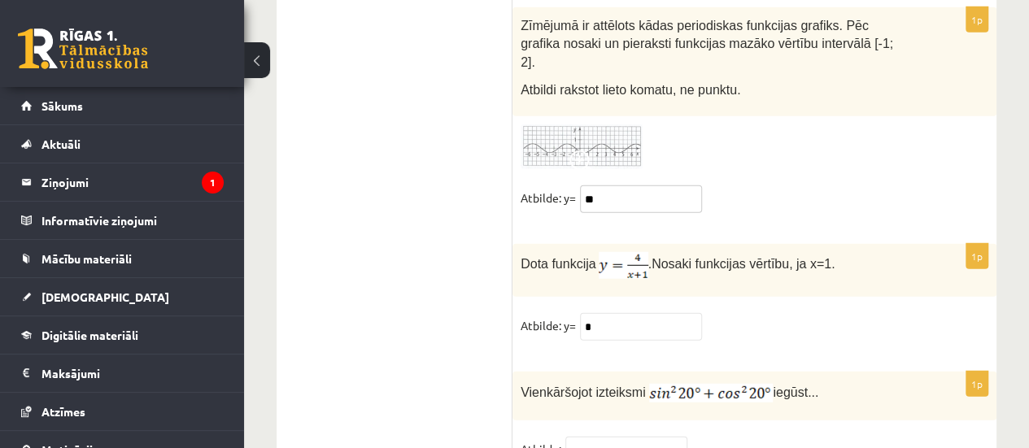
type input "**"
click at [662, 437] on input "text" at bounding box center [627, 451] width 122 height 28
type input "**"
click at [537, 244] on div "1p Dota funkcija . Nosaki funkcijas vērtību, ja x=1. Atbilde: y= *" at bounding box center [755, 299] width 484 height 111
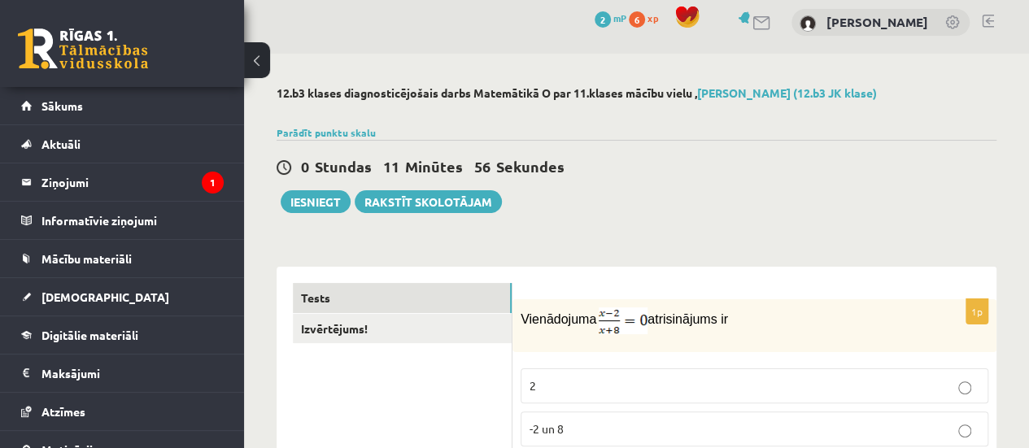
scroll to position [0, 0]
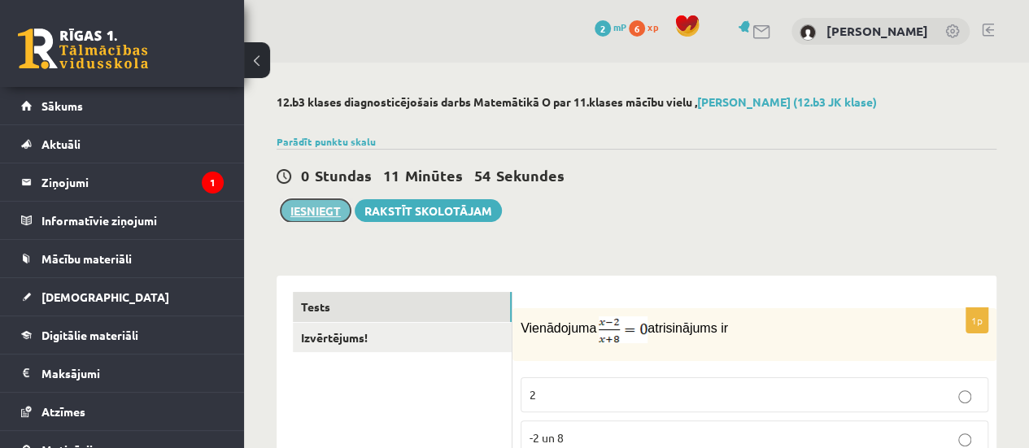
click at [309, 209] on button "Iesniegt" at bounding box center [316, 210] width 70 height 23
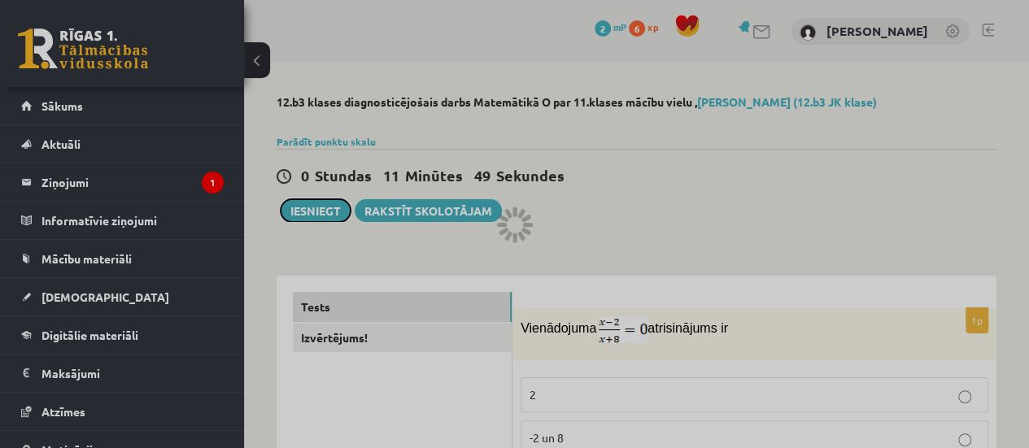
scroll to position [130, 0]
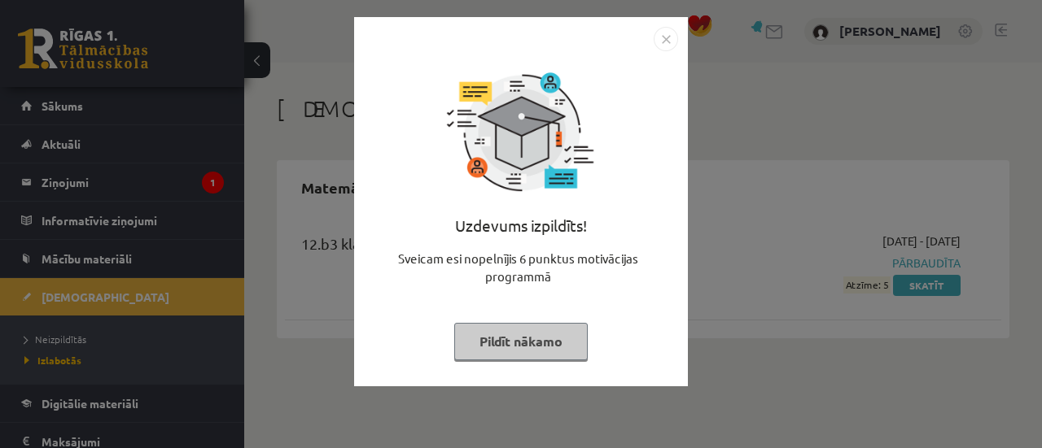
click at [657, 42] on img "Close" at bounding box center [665, 39] width 24 height 24
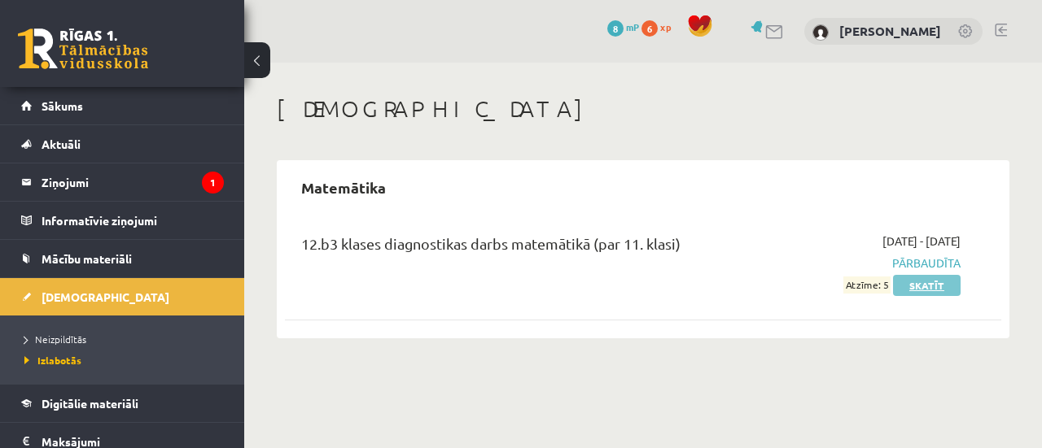
click at [938, 286] on link "Skatīt" at bounding box center [927, 285] width 68 height 21
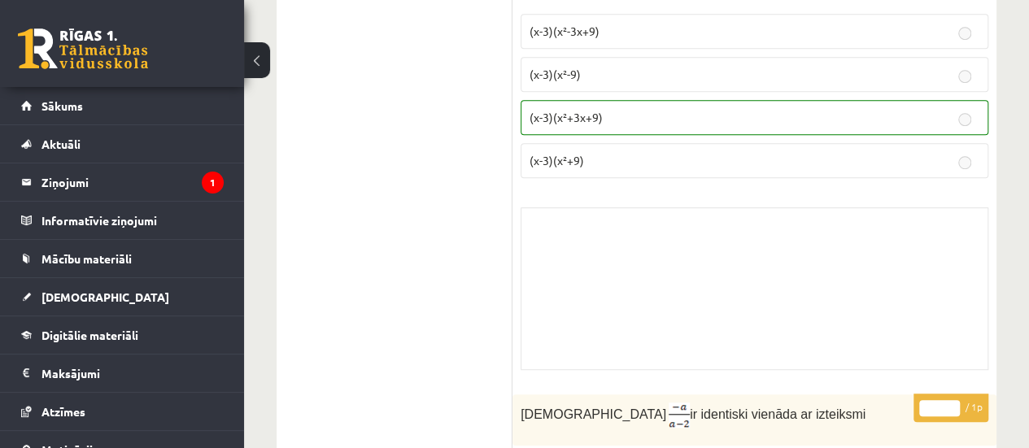
scroll to position [3472, 0]
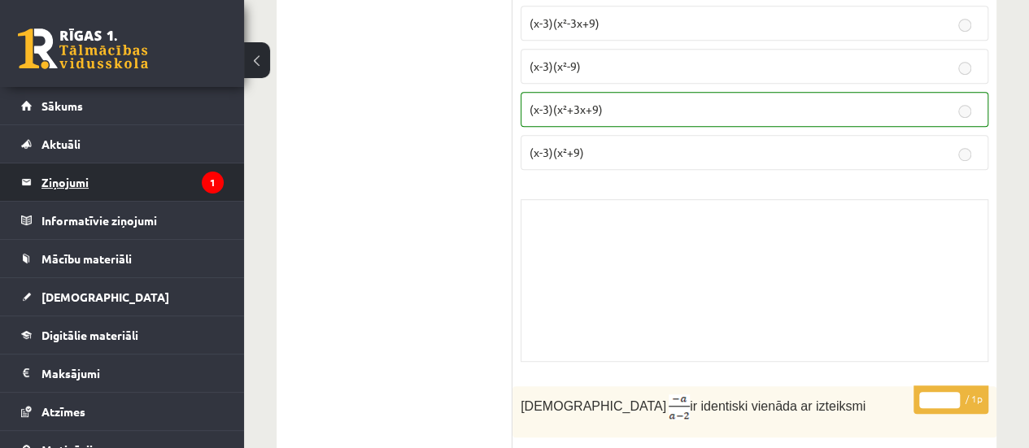
click at [138, 175] on legend "Ziņojumi 1" at bounding box center [132, 182] width 182 height 37
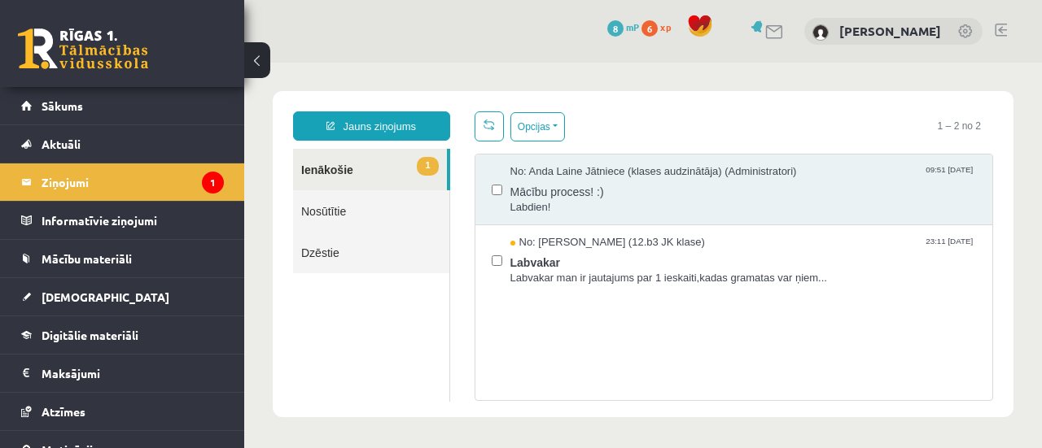
click at [370, 167] on link "1 Ienākošie" at bounding box center [370, 169] width 154 height 41
click at [182, 112] on link "Sākums" at bounding box center [122, 105] width 203 height 37
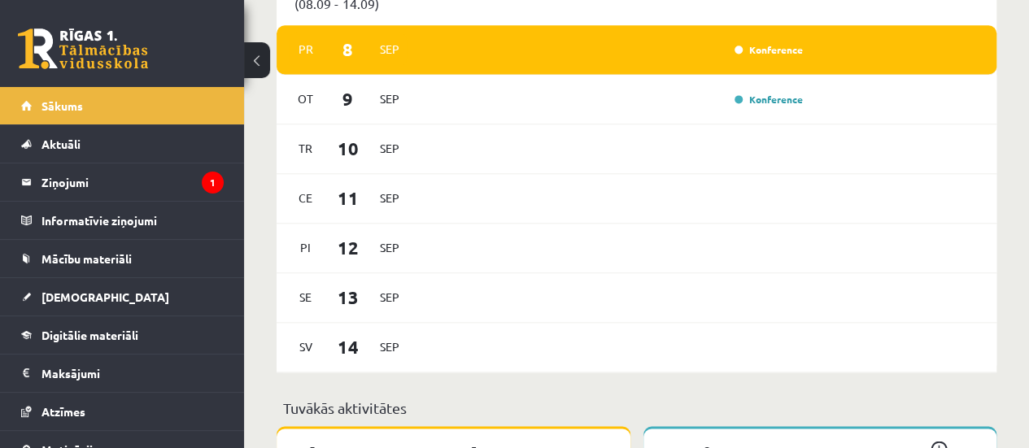
scroll to position [942, 0]
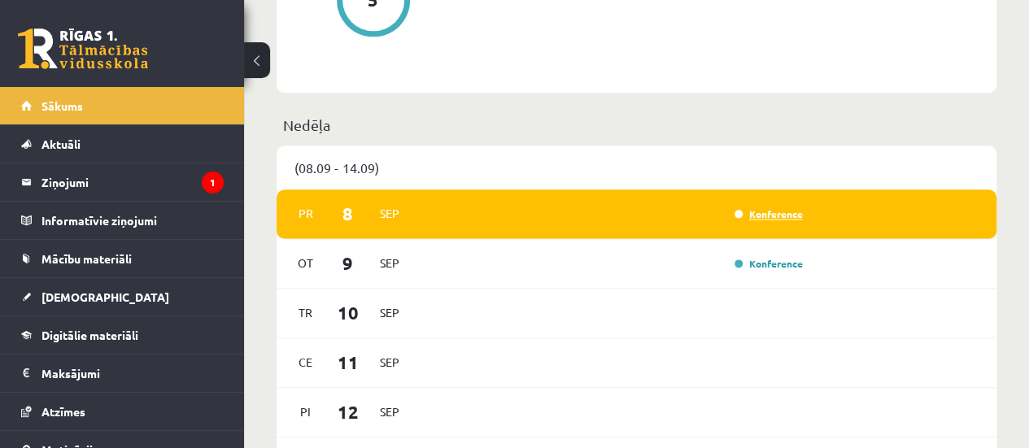
click at [749, 212] on link "Konference" at bounding box center [769, 213] width 68 height 13
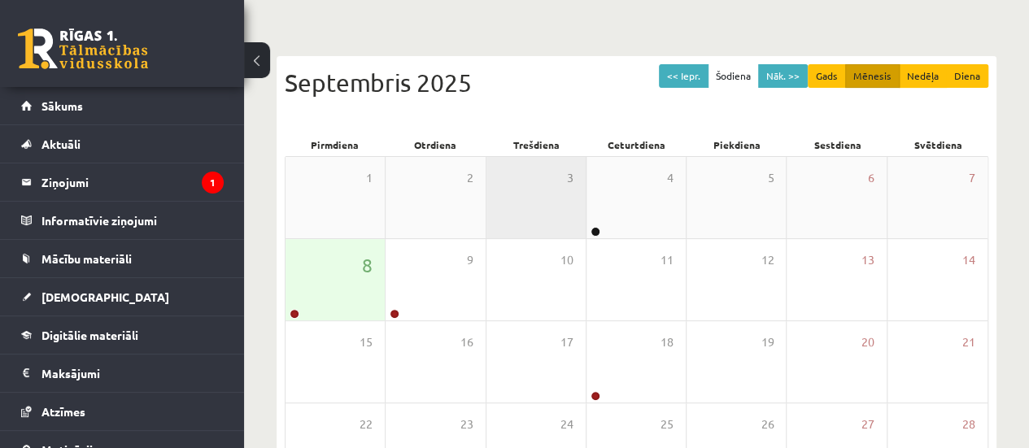
scroll to position [127, 0]
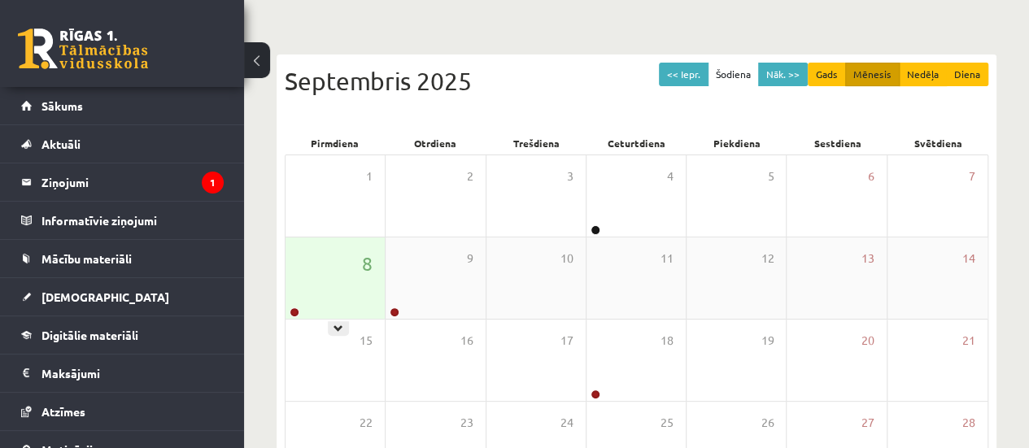
click at [355, 269] on div "8" at bounding box center [335, 278] width 99 height 81
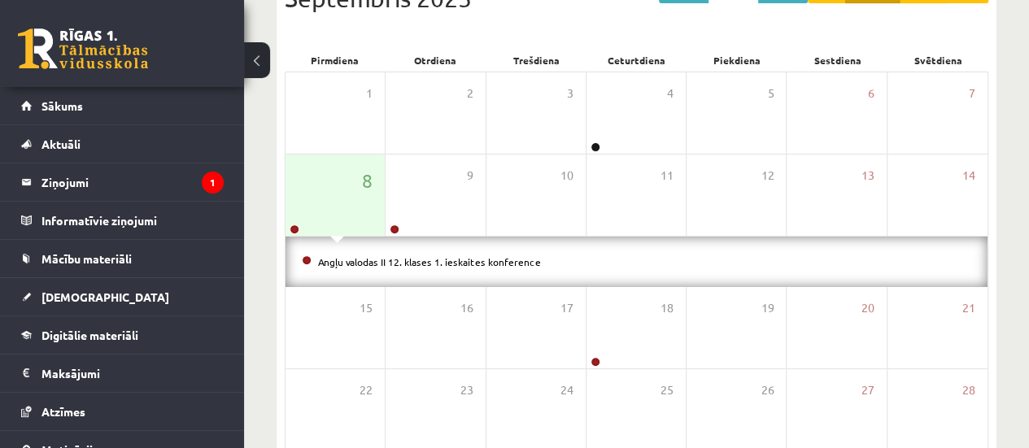
scroll to position [207, 0]
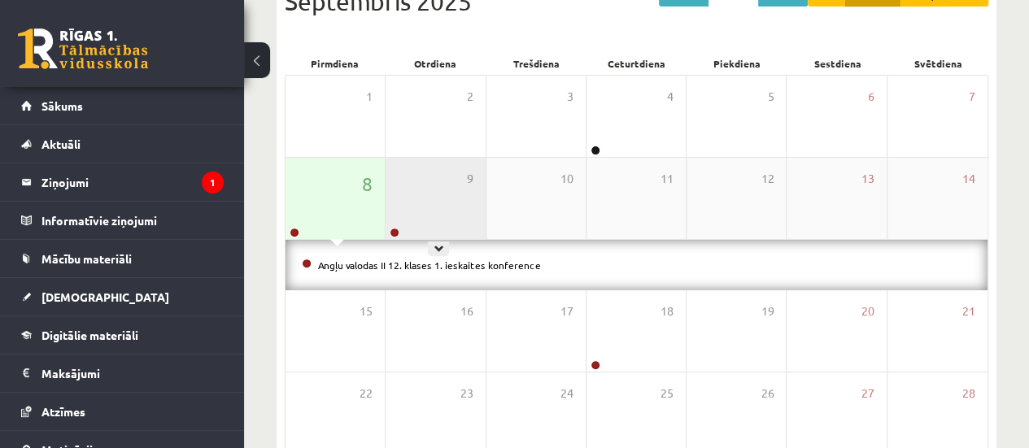
click at [452, 203] on div "9" at bounding box center [435, 198] width 99 height 81
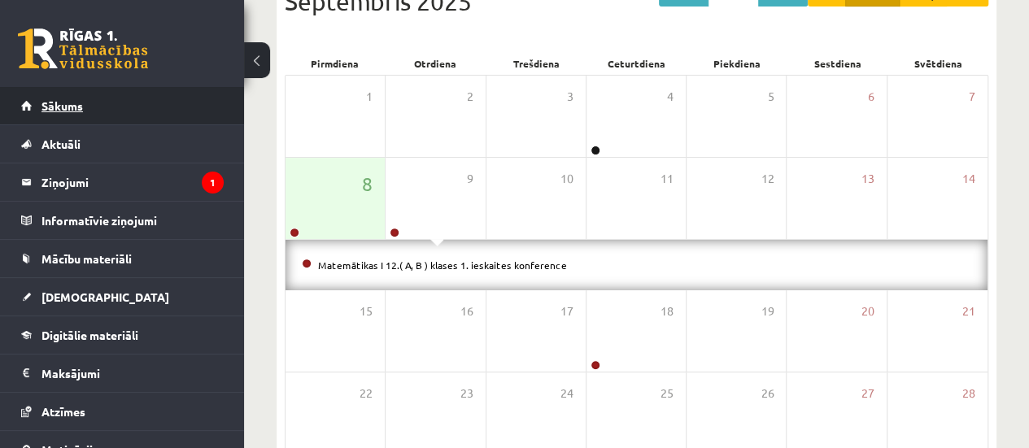
click at [120, 111] on link "Sākums" at bounding box center [122, 105] width 203 height 37
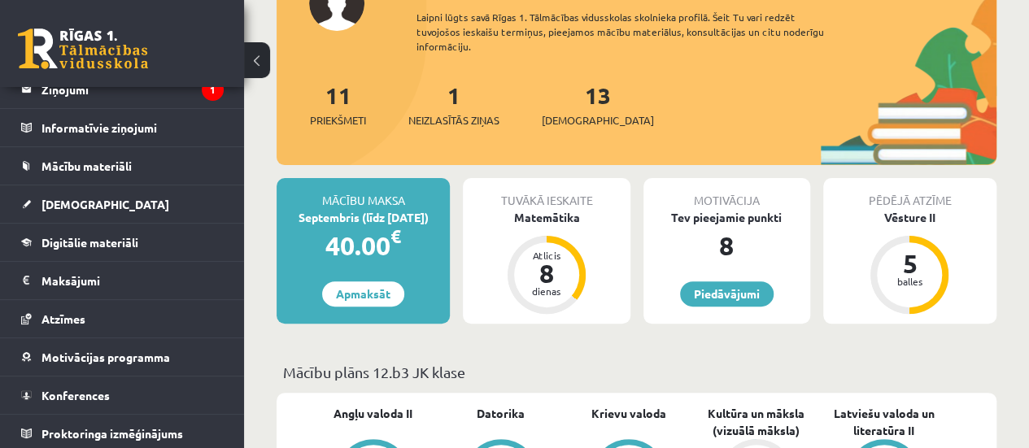
scroll to position [149, 0]
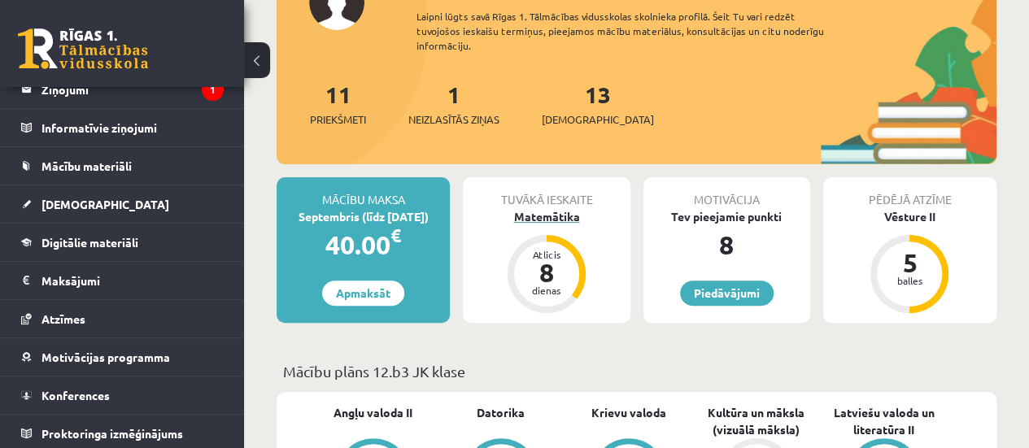
click at [552, 264] on div "8" at bounding box center [546, 273] width 49 height 26
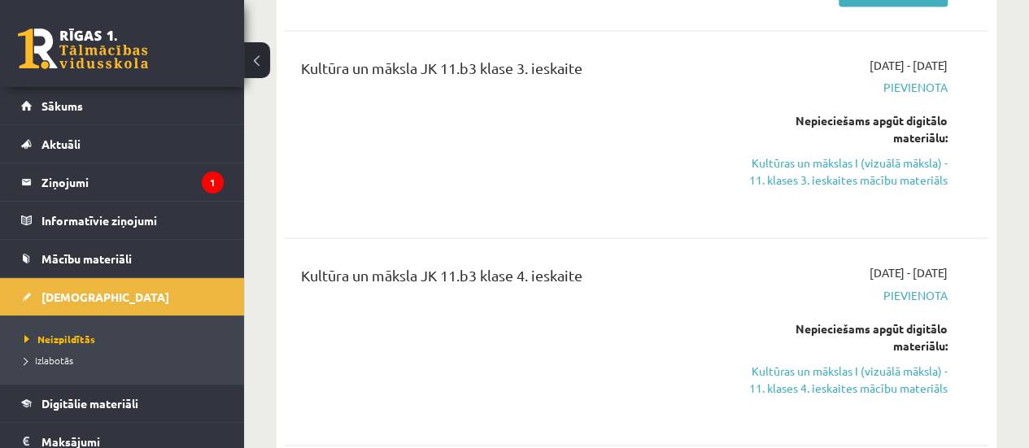
scroll to position [1254, 0]
